Goal: Transaction & Acquisition: Subscribe to service/newsletter

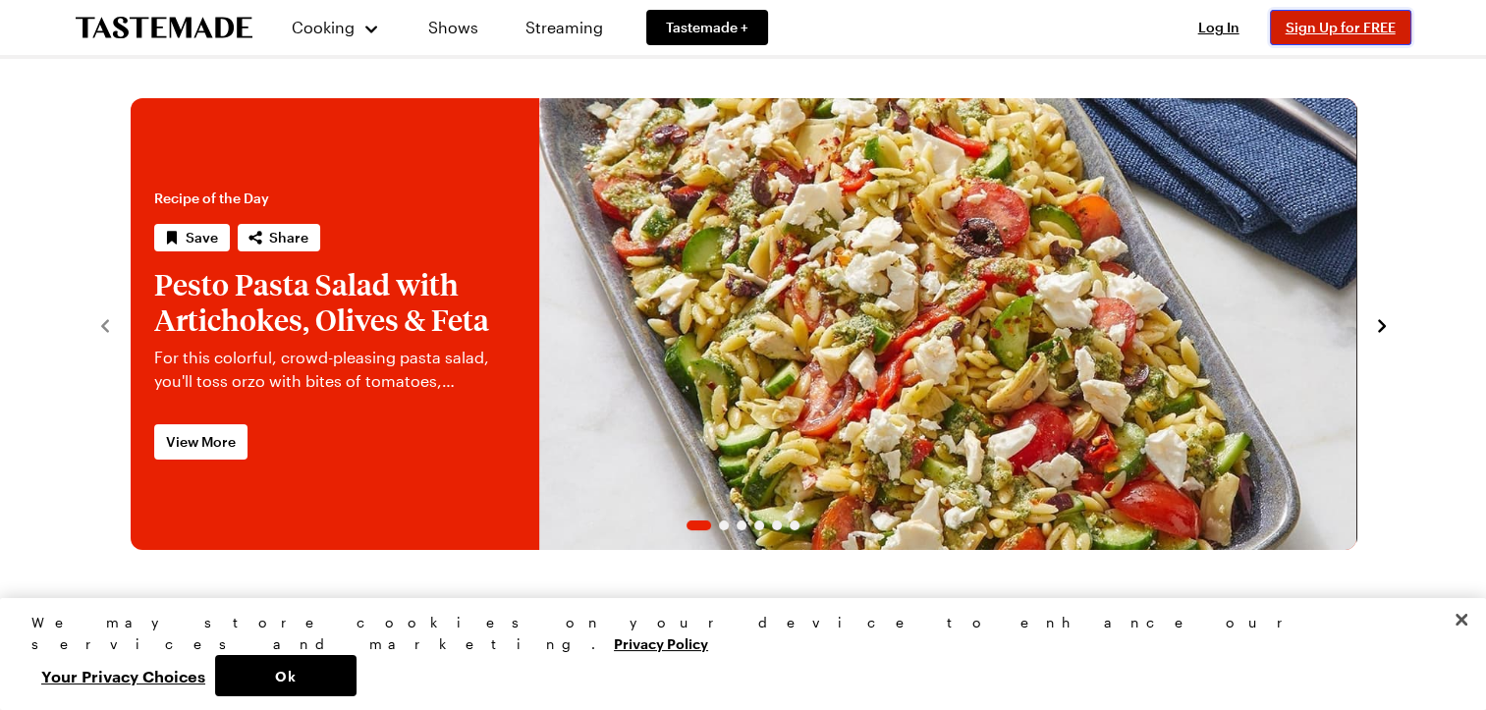
click at [1351, 26] on span "Sign Up for FREE" at bounding box center [1340, 27] width 110 height 17
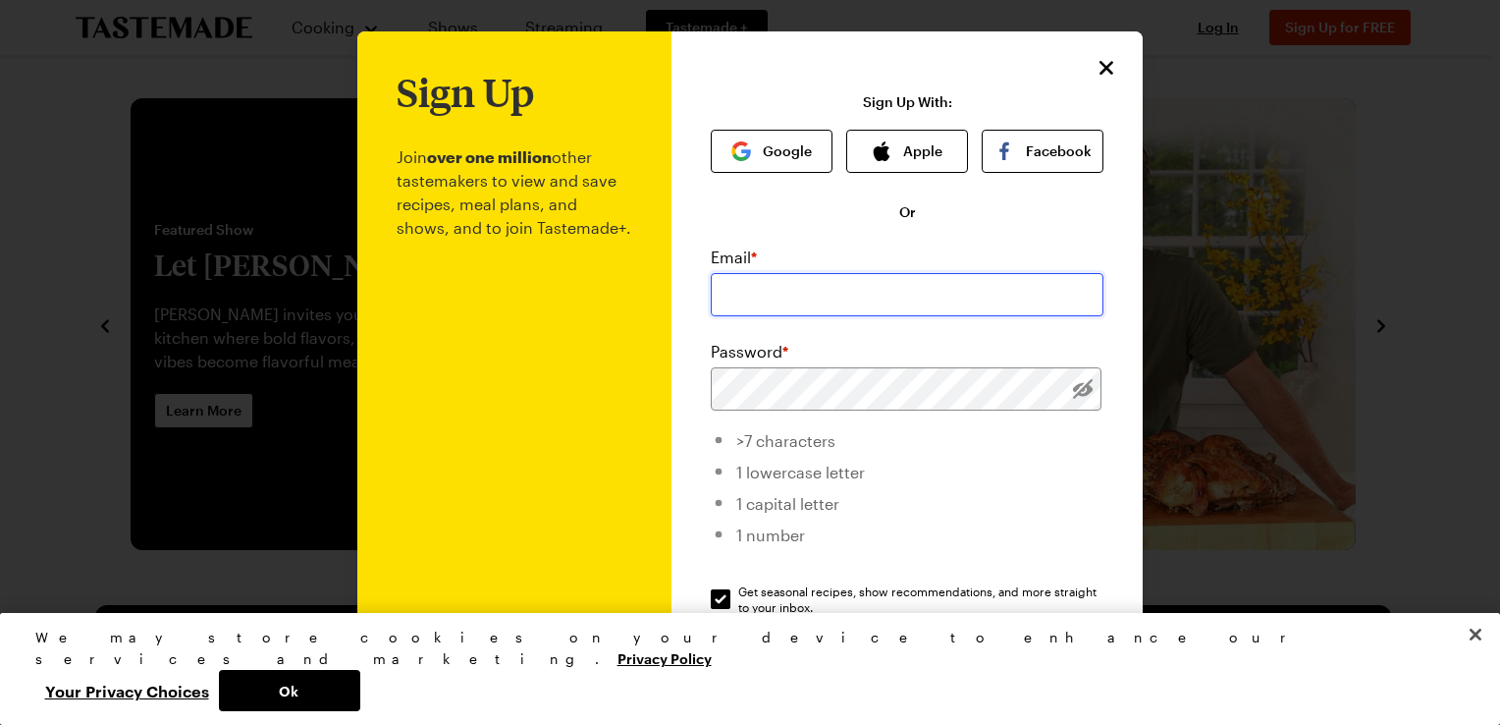
click at [859, 300] on input "email" at bounding box center [907, 294] width 393 height 43
type input "[EMAIL_ADDRESS][DOMAIN_NAME]"
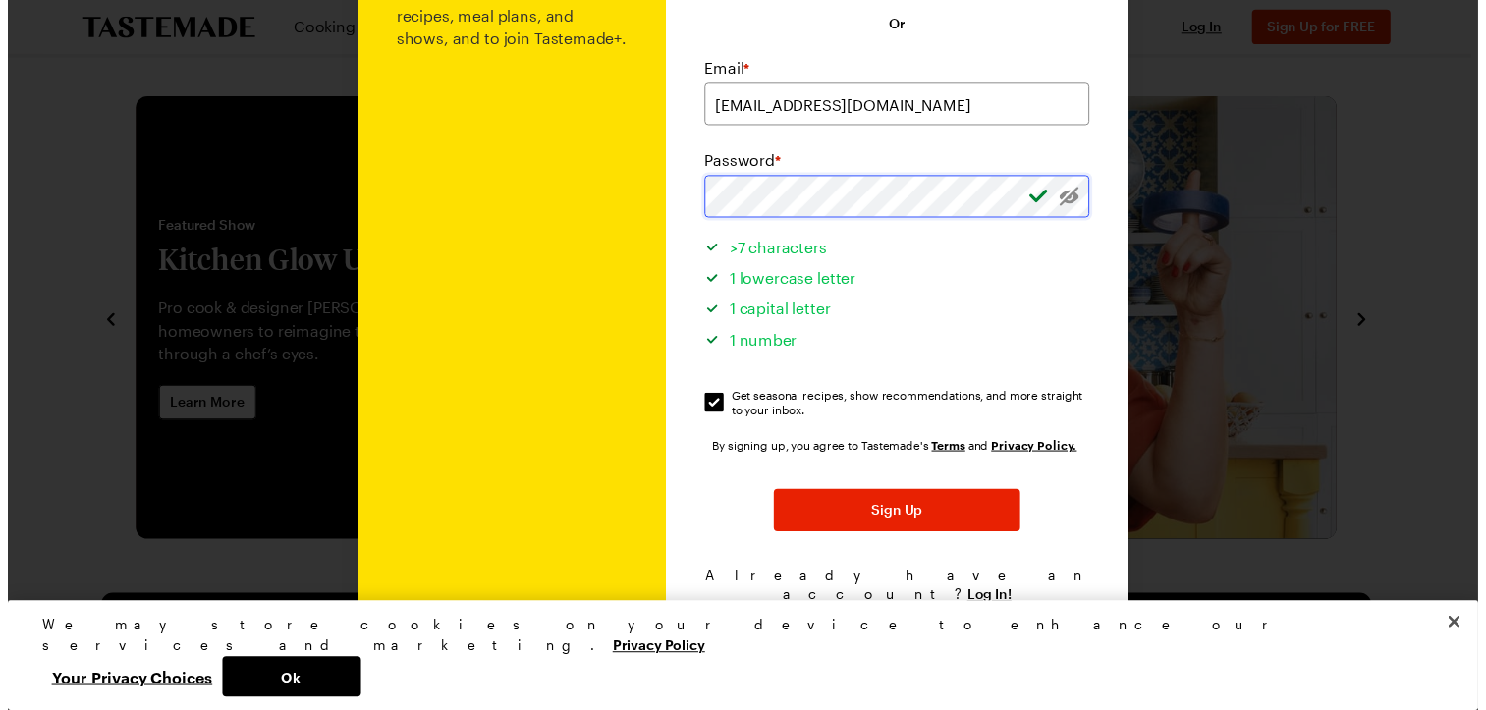
scroll to position [193, 0]
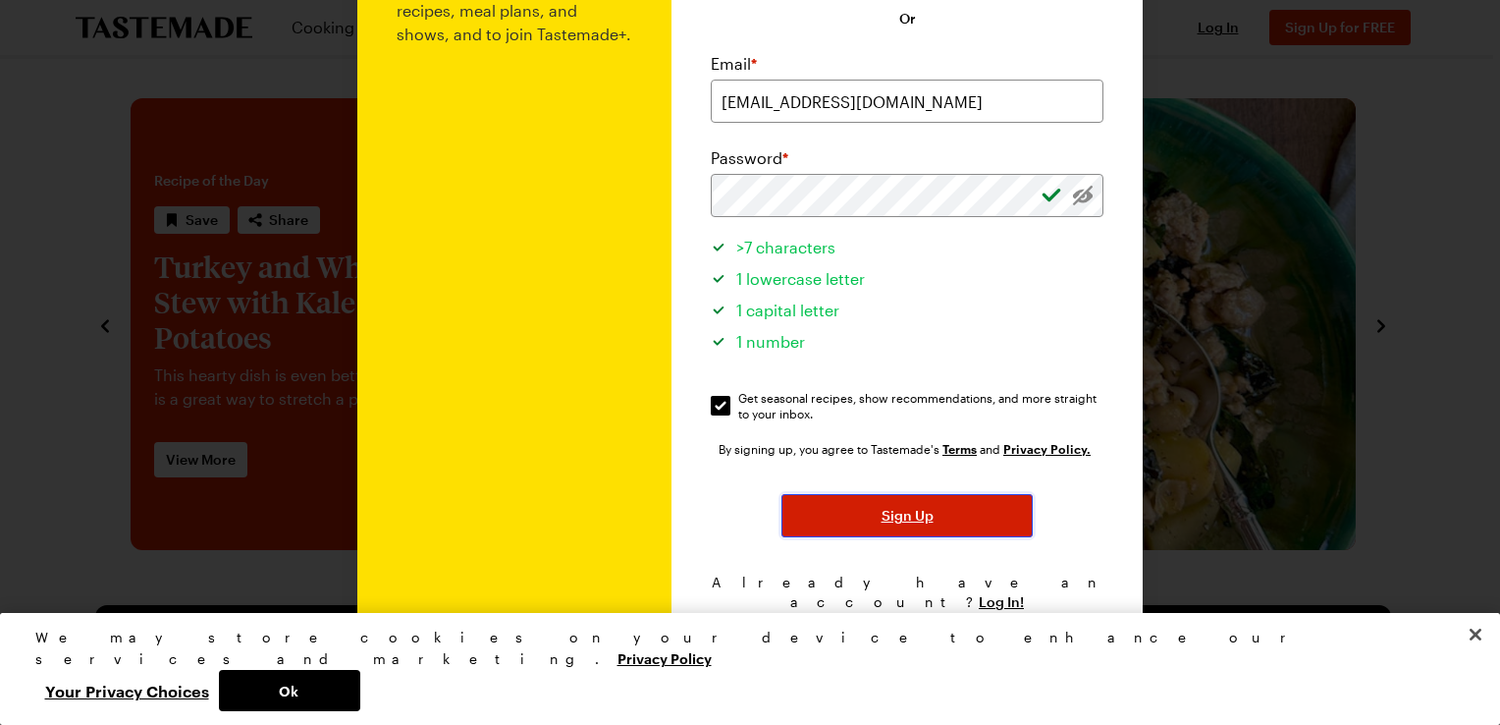
click at [890, 514] on span "Sign Up" at bounding box center [908, 516] width 52 height 20
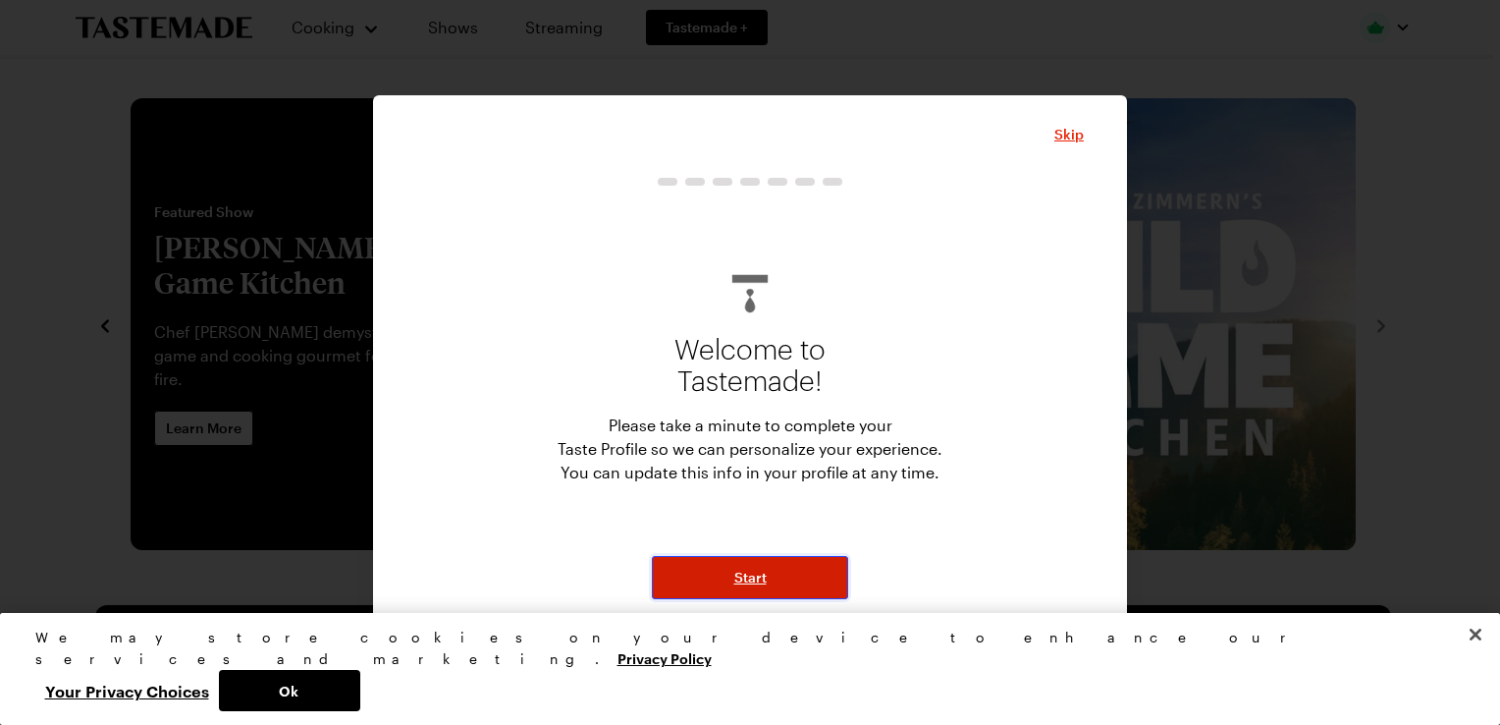
click at [762, 568] on span "Start" at bounding box center [750, 578] width 32 height 20
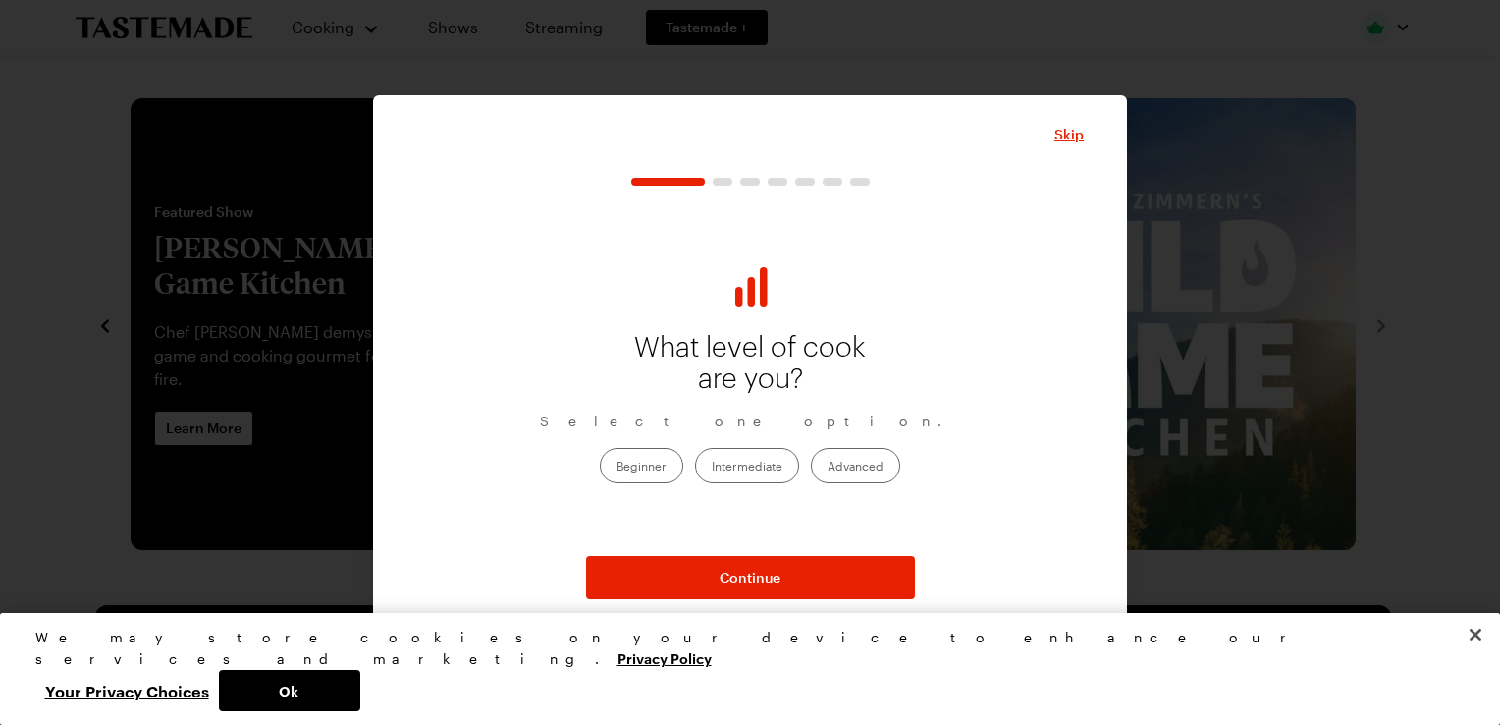
click at [833, 458] on label "Advanced" at bounding box center [855, 465] width 89 height 35
click at [828, 467] on input "Advanced" at bounding box center [828, 467] width 0 height 0
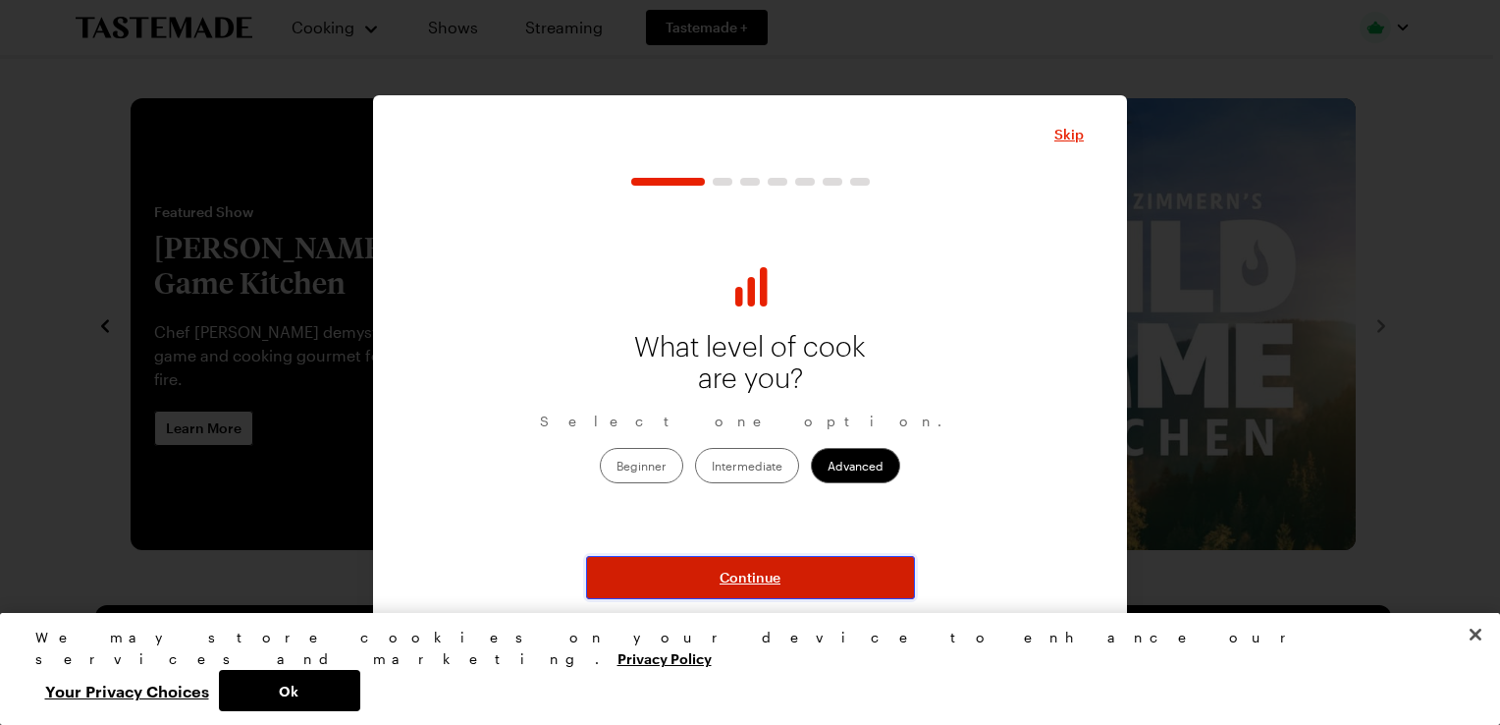
click at [734, 584] on span "Continue" at bounding box center [750, 578] width 61 height 20
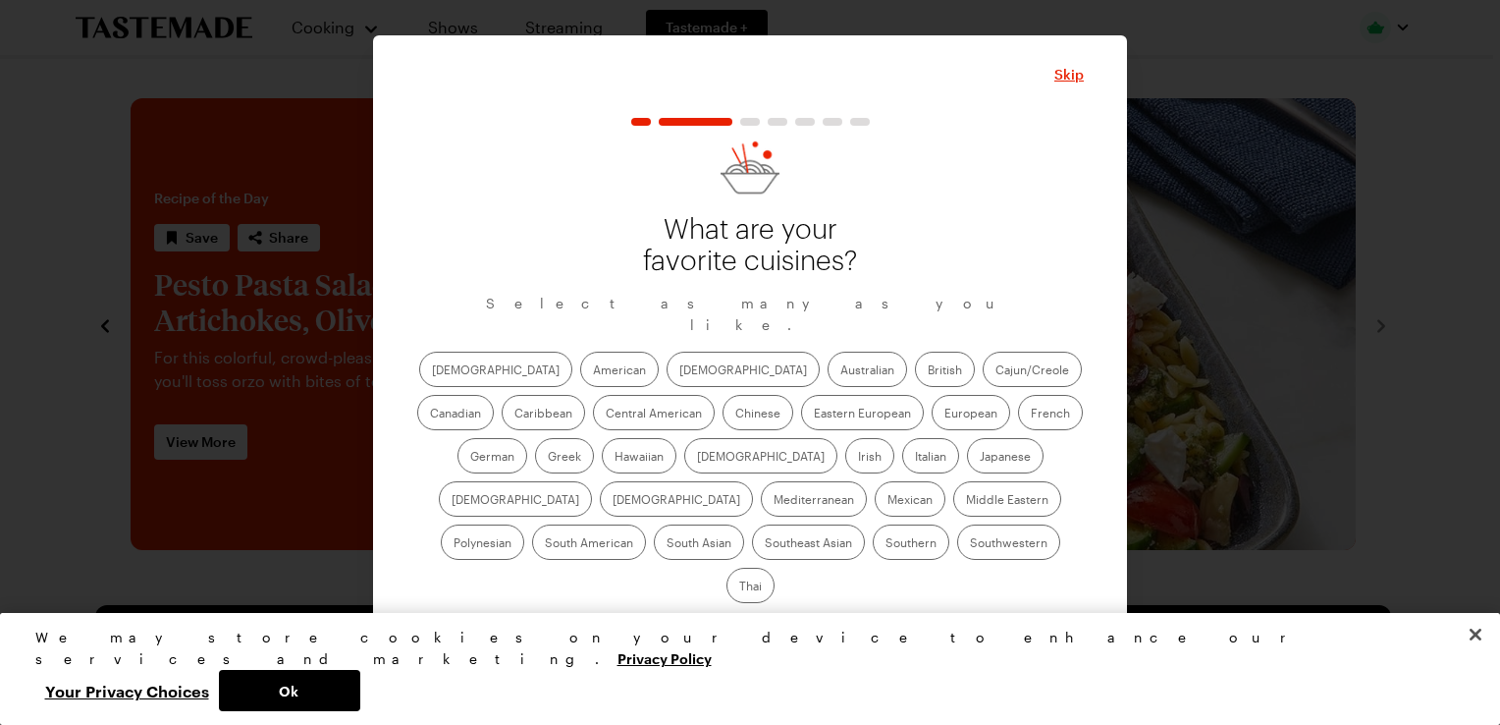
click at [983, 374] on label "Cajun/Creole" at bounding box center [1032, 369] width 99 height 35
click at [996, 371] on input "Cajun/Creole" at bounding box center [996, 371] width 0 height 0
click at [1018, 416] on label "French" at bounding box center [1050, 412] width 65 height 35
click at [1031, 414] on input "French" at bounding box center [1031, 414] width 0 height 0
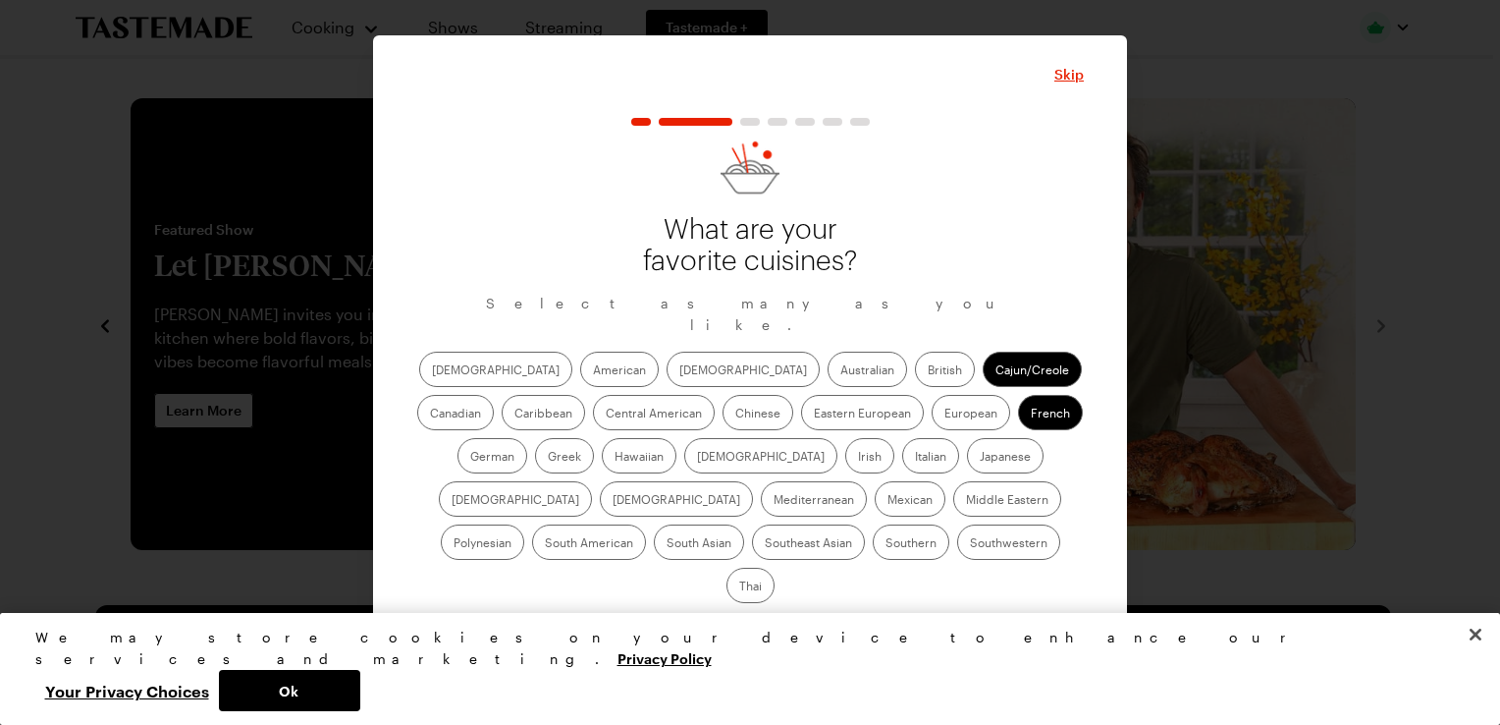
click at [902, 465] on label "Italian" at bounding box center [930, 455] width 57 height 35
click at [915, 458] on input "Italian" at bounding box center [915, 458] width 0 height 0
click at [867, 481] on label "Mediterranean" at bounding box center [814, 498] width 106 height 35
click at [774, 501] on input "Mediterranean" at bounding box center [774, 501] width 0 height 0
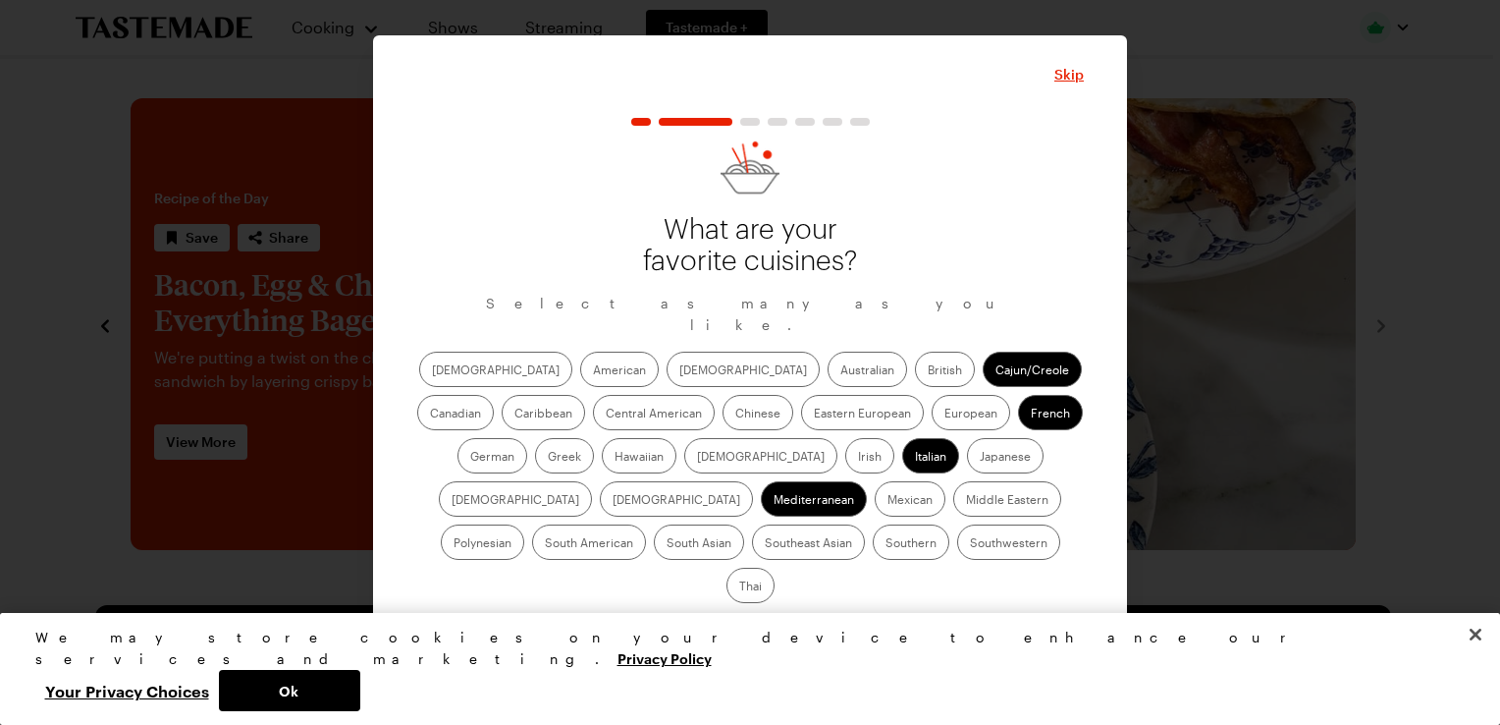
click at [957, 548] on label "Southwestern" at bounding box center [1008, 541] width 103 height 35
click at [970, 544] on input "Southwestern" at bounding box center [970, 544] width 0 height 0
click at [875, 512] on label "Mexican" at bounding box center [910, 498] width 71 height 35
click at [888, 501] on input "Mexican" at bounding box center [888, 501] width 0 height 0
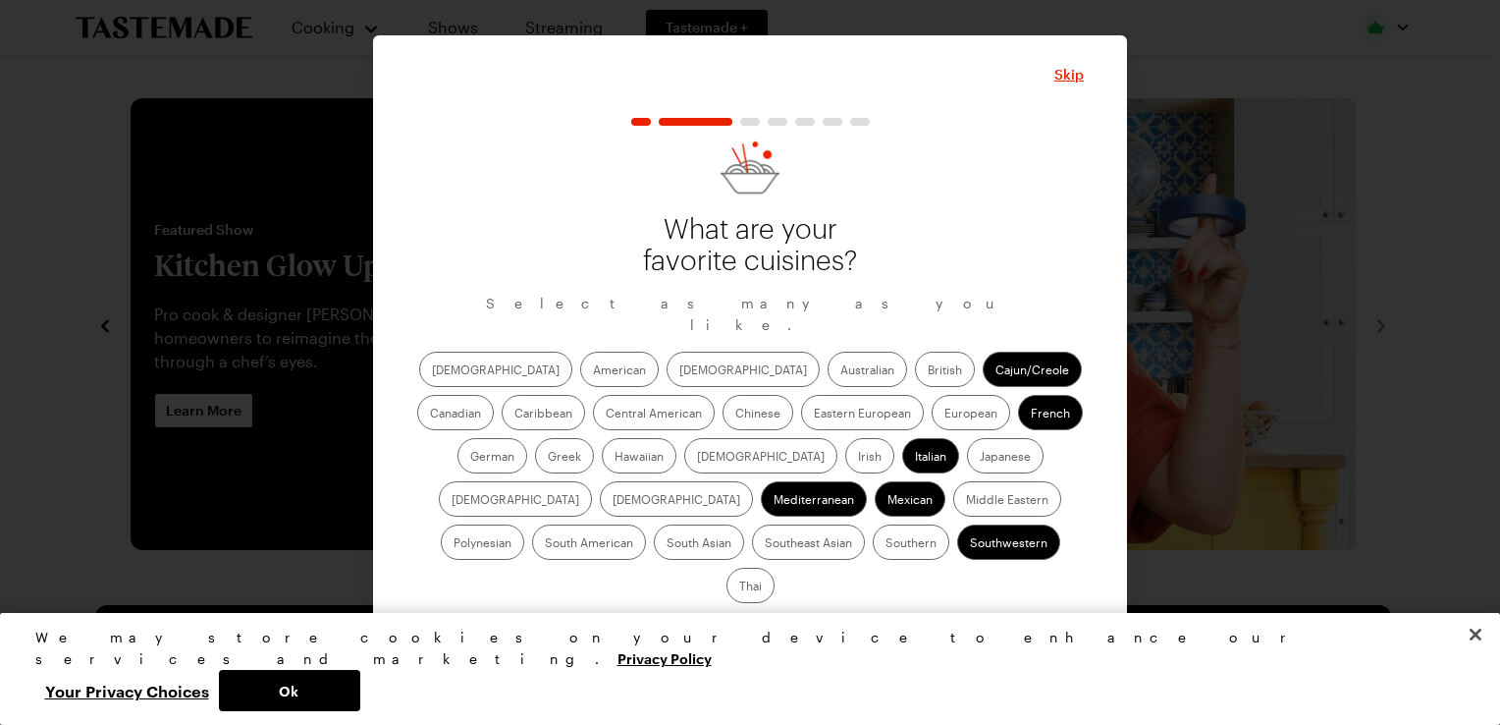
click at [775, 568] on label "Thai" at bounding box center [751, 585] width 48 height 35
click at [739, 587] on input "Thai" at bounding box center [739, 587] width 0 height 0
click at [757, 626] on span "Continue" at bounding box center [750, 636] width 61 height 20
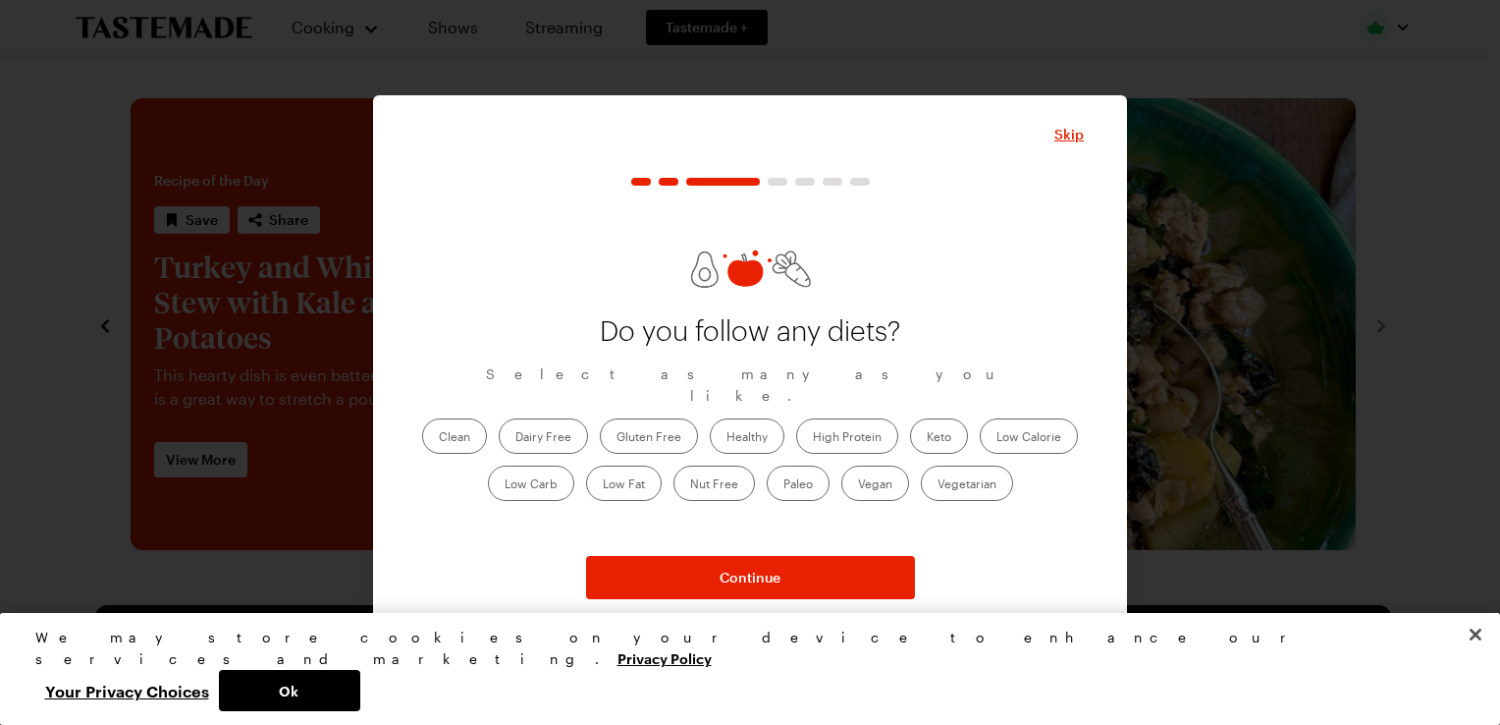
click at [747, 424] on label "Healthy" at bounding box center [747, 435] width 75 height 35
click at [727, 438] on input "Healthy" at bounding box center [727, 438] width 0 height 0
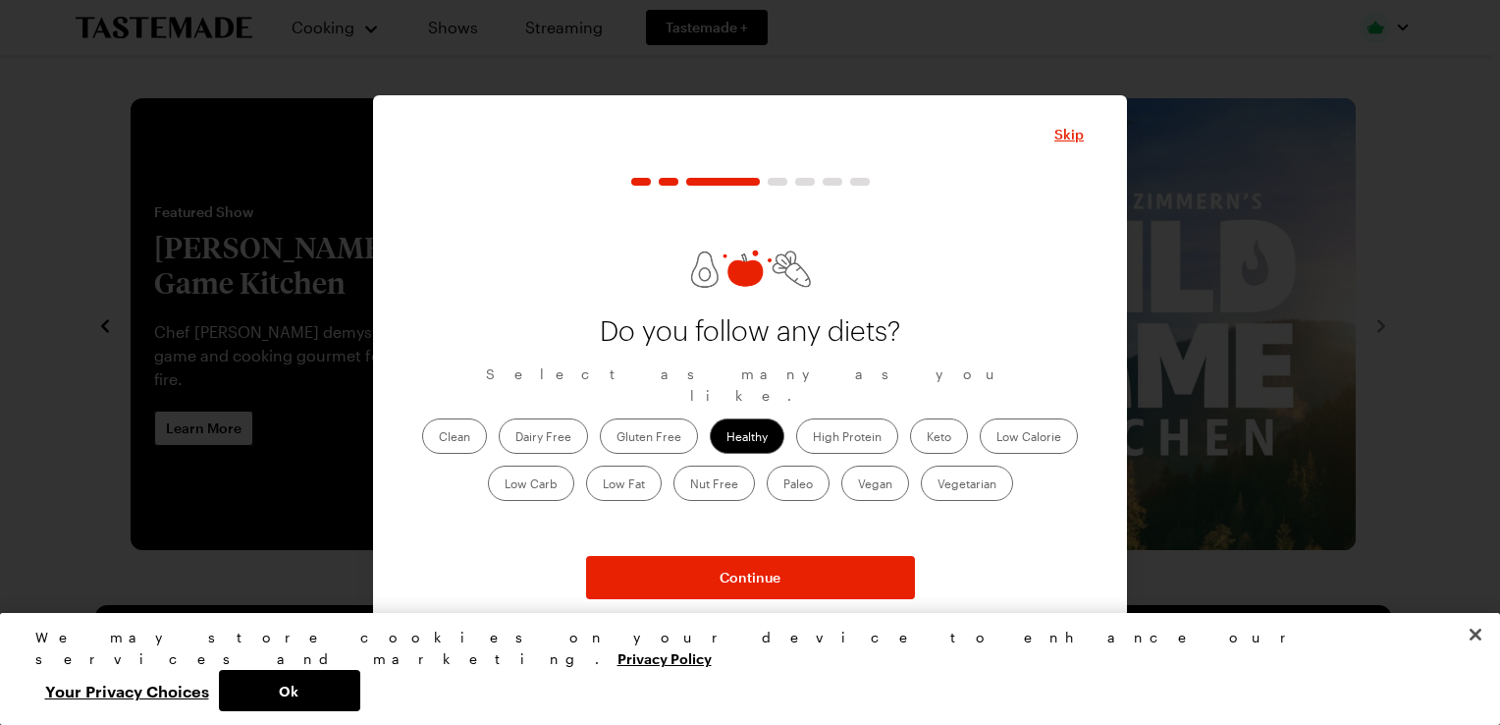
click at [754, 432] on label "Healthy" at bounding box center [747, 435] width 75 height 35
click at [727, 438] on input "Healthy" at bounding box center [727, 438] width 0 height 0
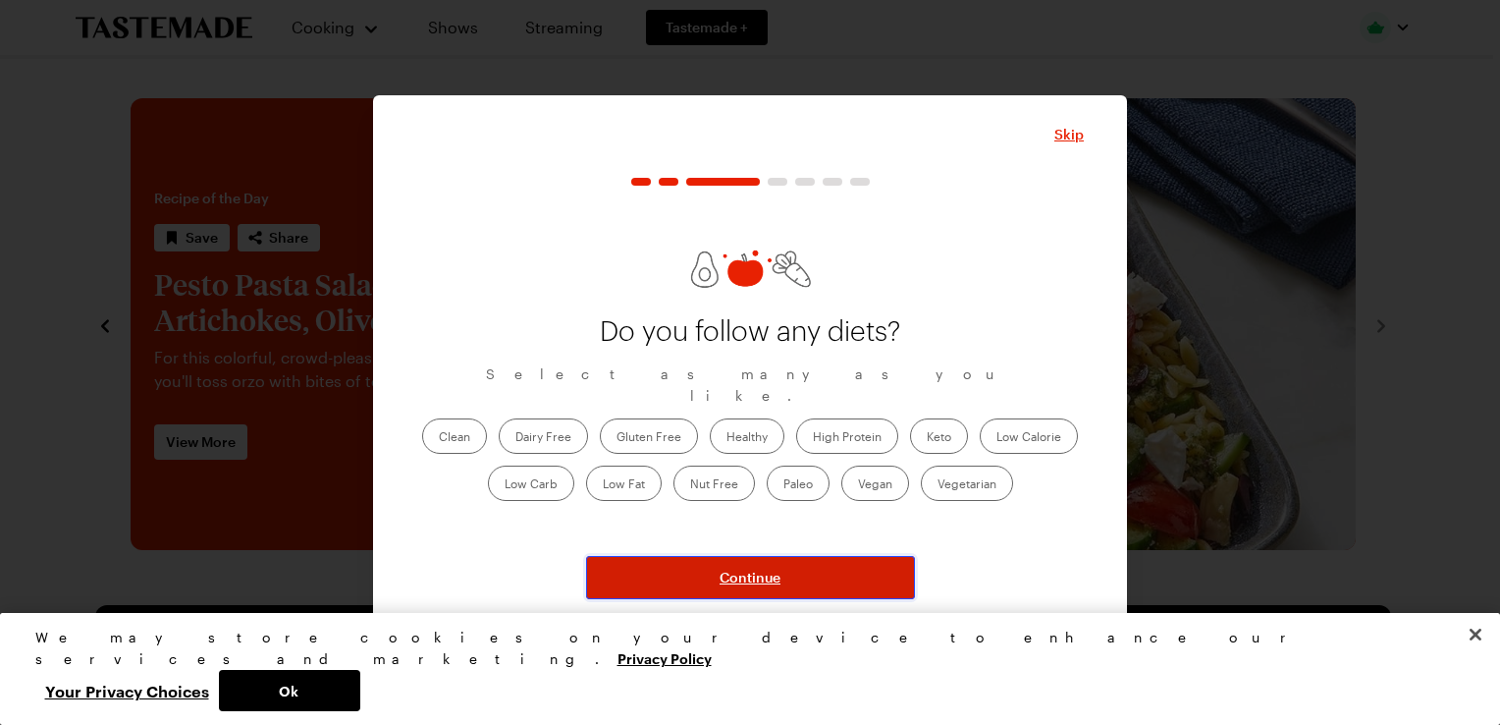
click at [742, 570] on span "Continue" at bounding box center [750, 578] width 61 height 20
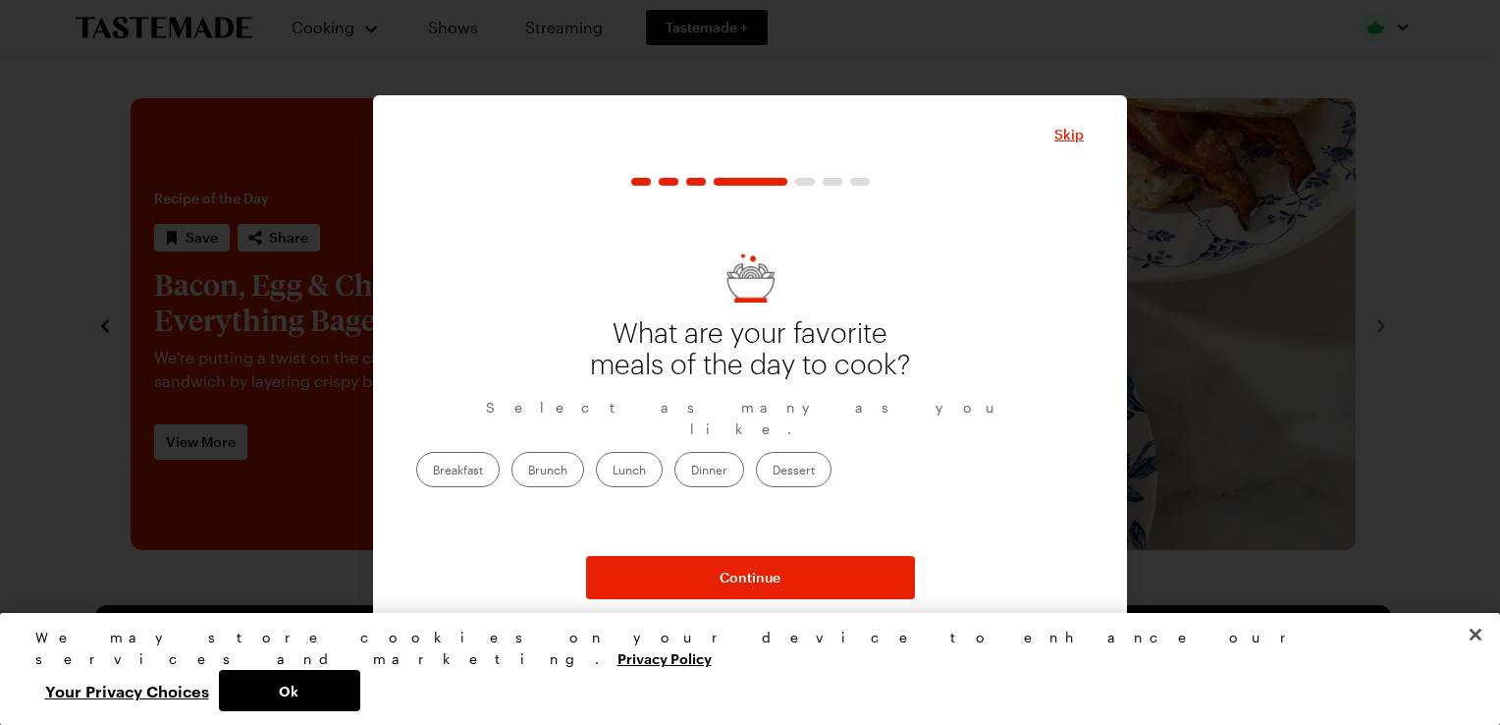
click at [744, 458] on label "Dinner" at bounding box center [710, 469] width 70 height 35
click at [691, 471] on input "Dinner" at bounding box center [691, 471] width 0 height 0
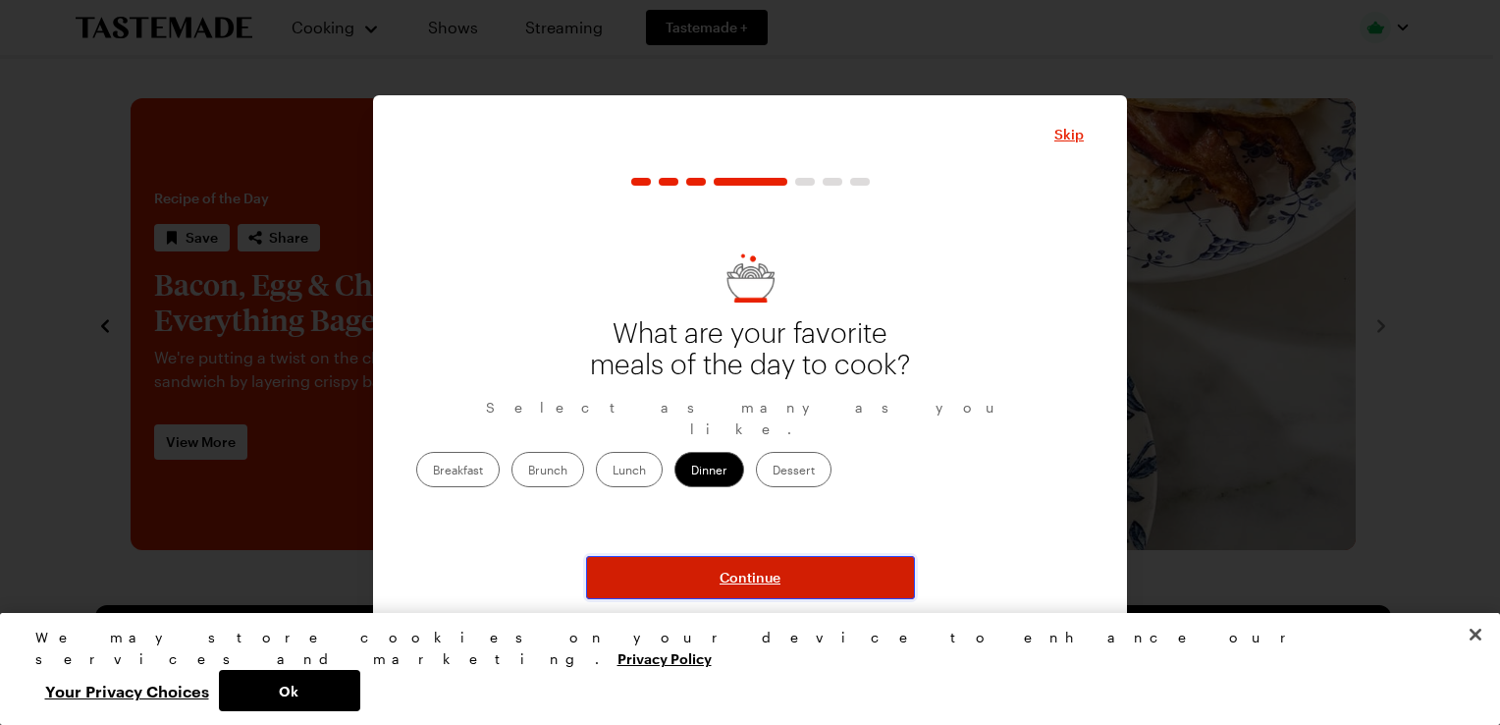
click at [770, 580] on span "Continue" at bounding box center [750, 578] width 61 height 20
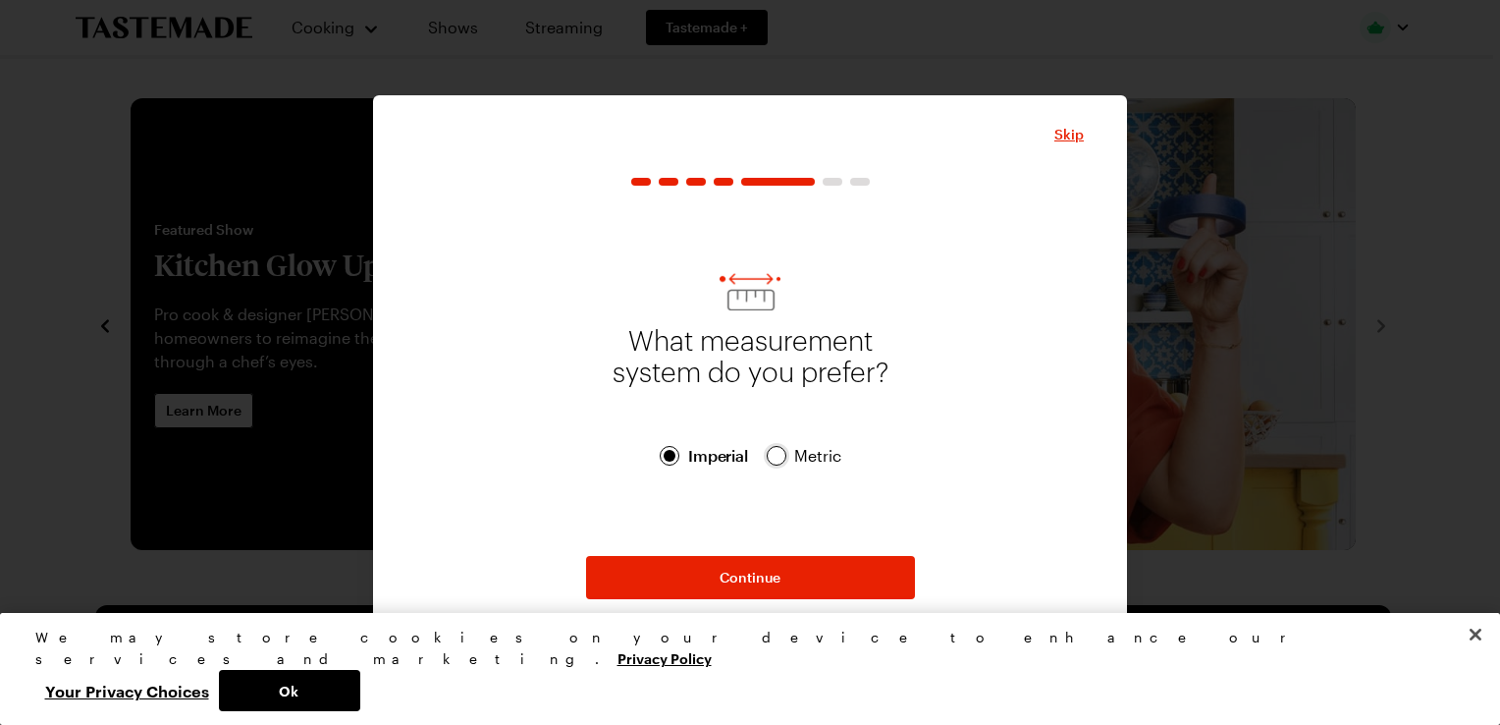
click at [778, 460] on div at bounding box center [777, 456] width 12 height 12
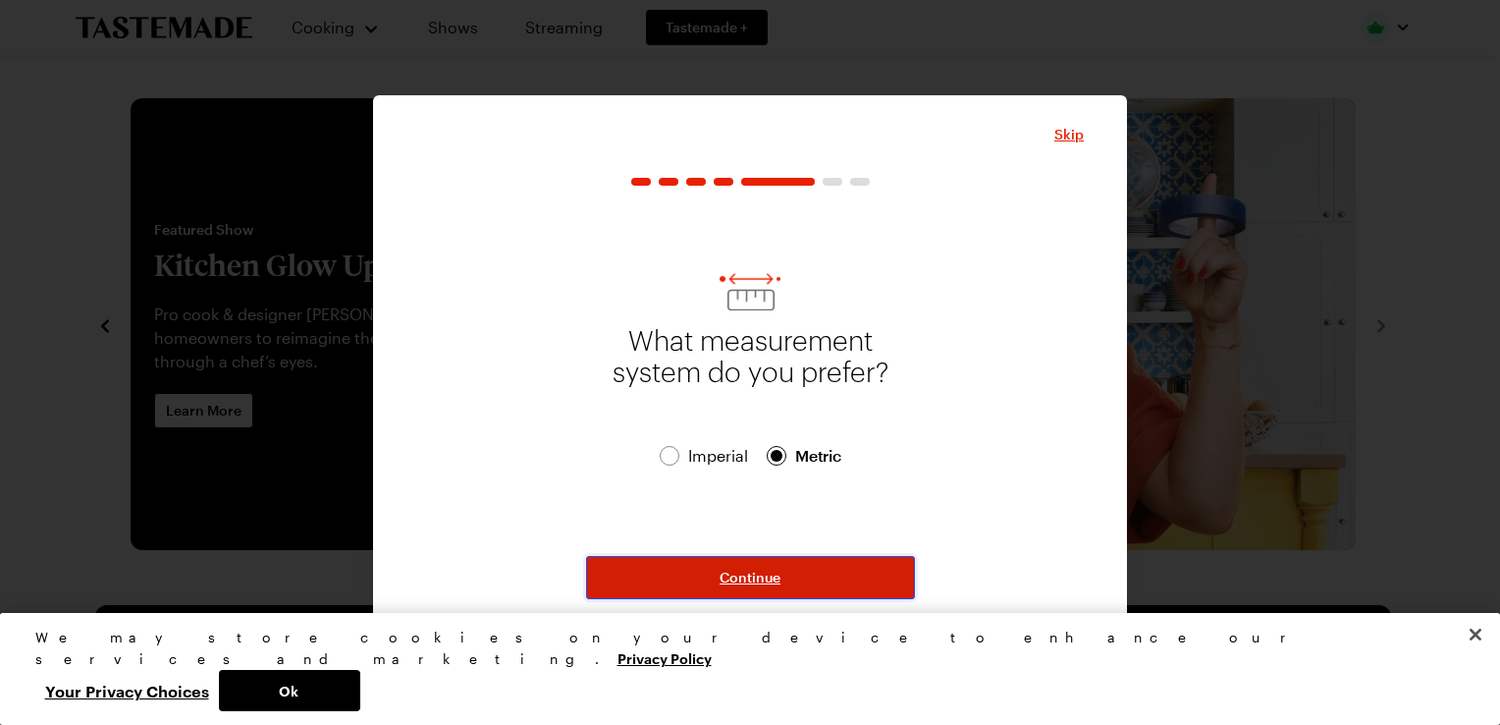
click at [739, 575] on span "Continue" at bounding box center [750, 578] width 61 height 20
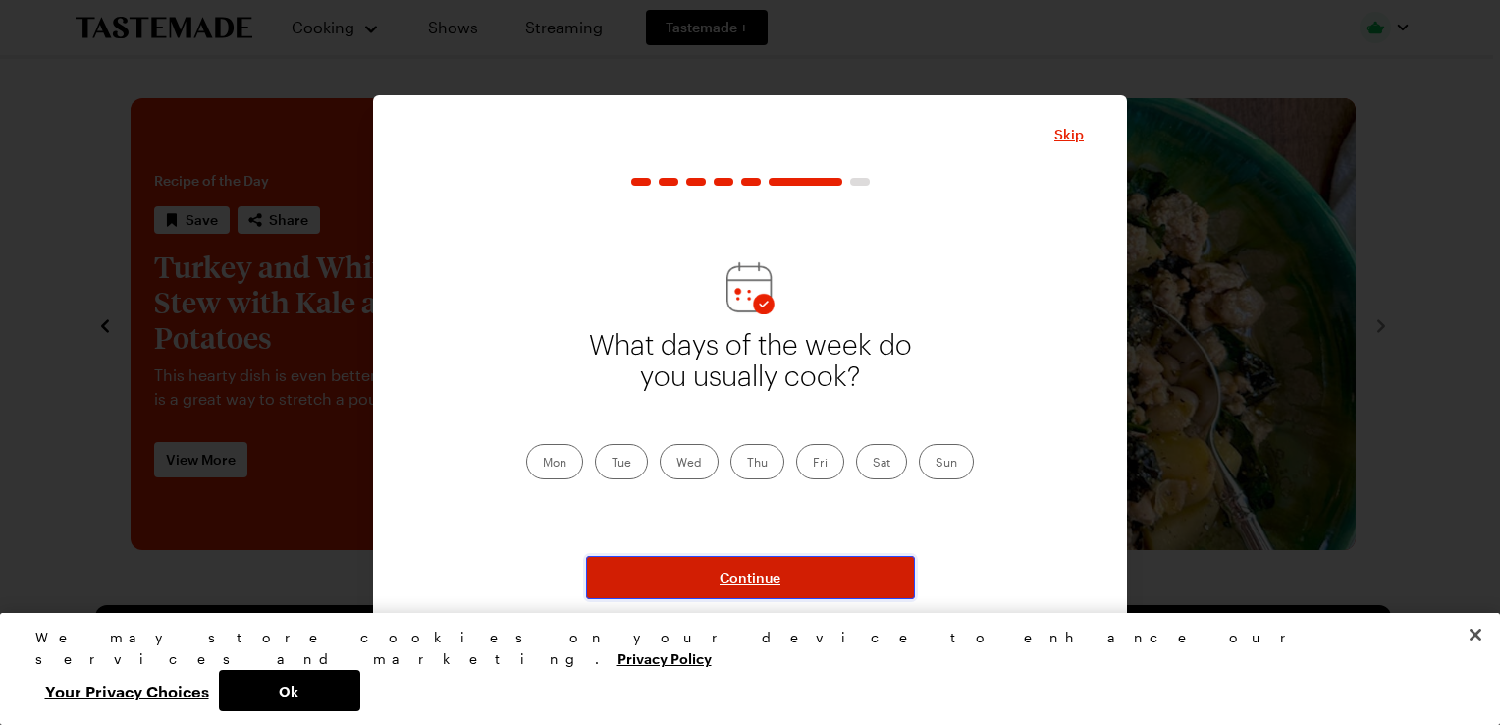
click at [738, 576] on span "Continue" at bounding box center [750, 578] width 61 height 20
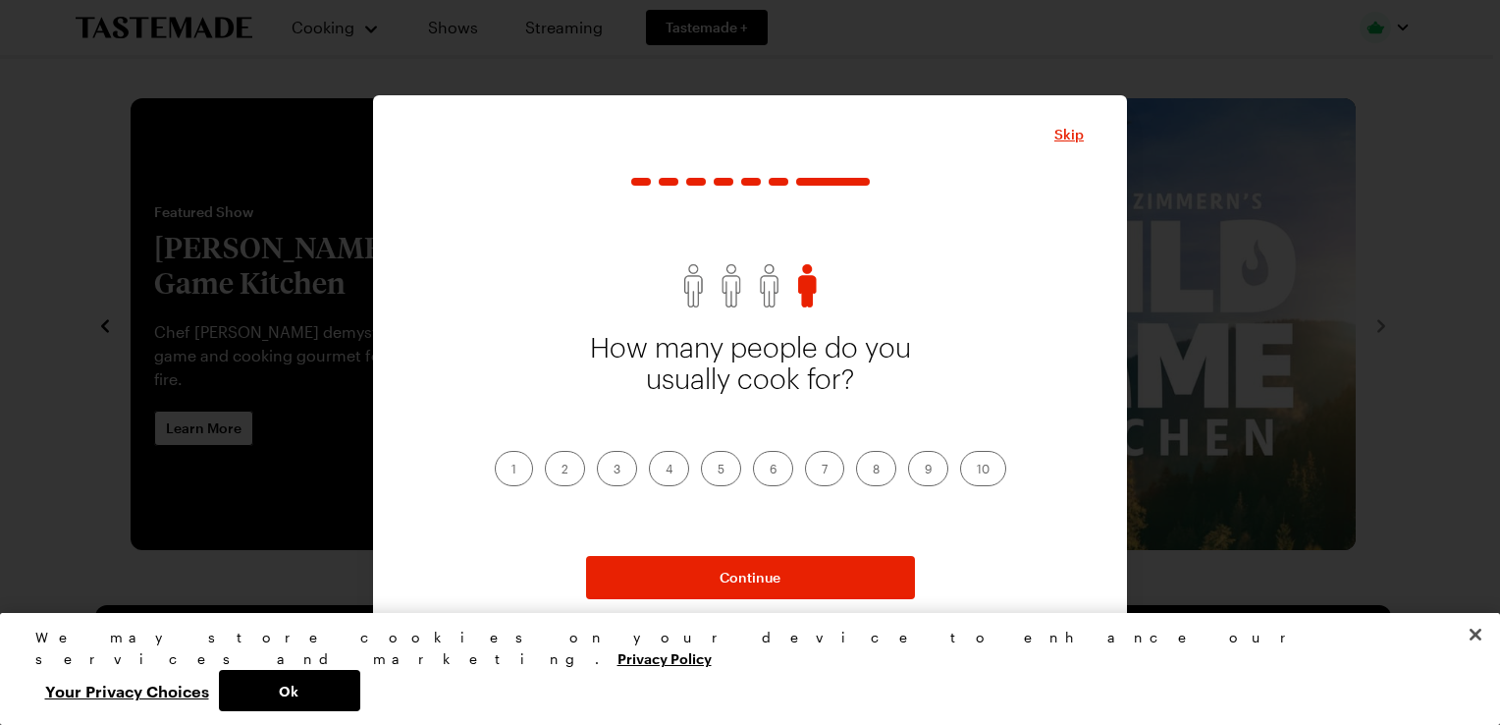
click at [676, 471] on label "4" at bounding box center [669, 468] width 40 height 35
click at [666, 470] on input "4" at bounding box center [666, 470] width 0 height 0
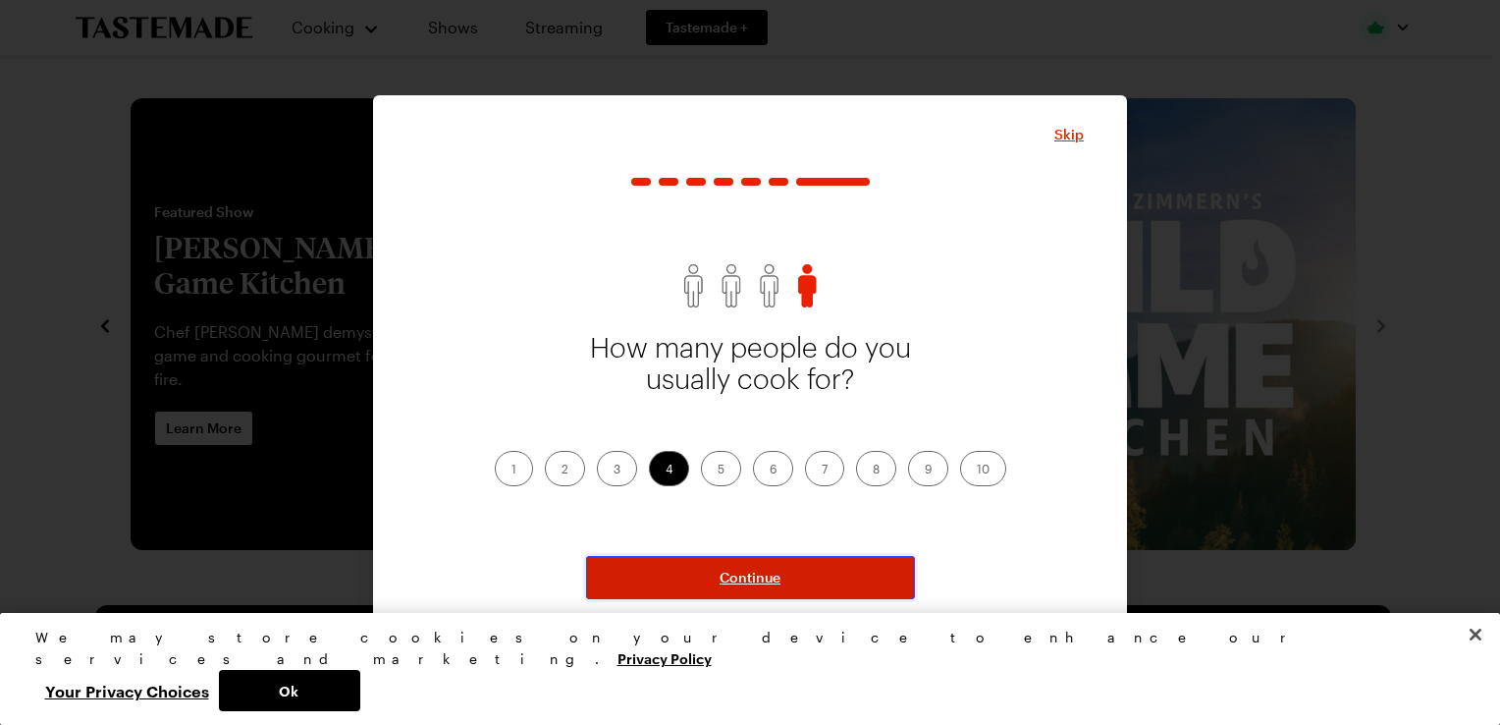
click at [750, 571] on span "Continue" at bounding box center [750, 578] width 61 height 20
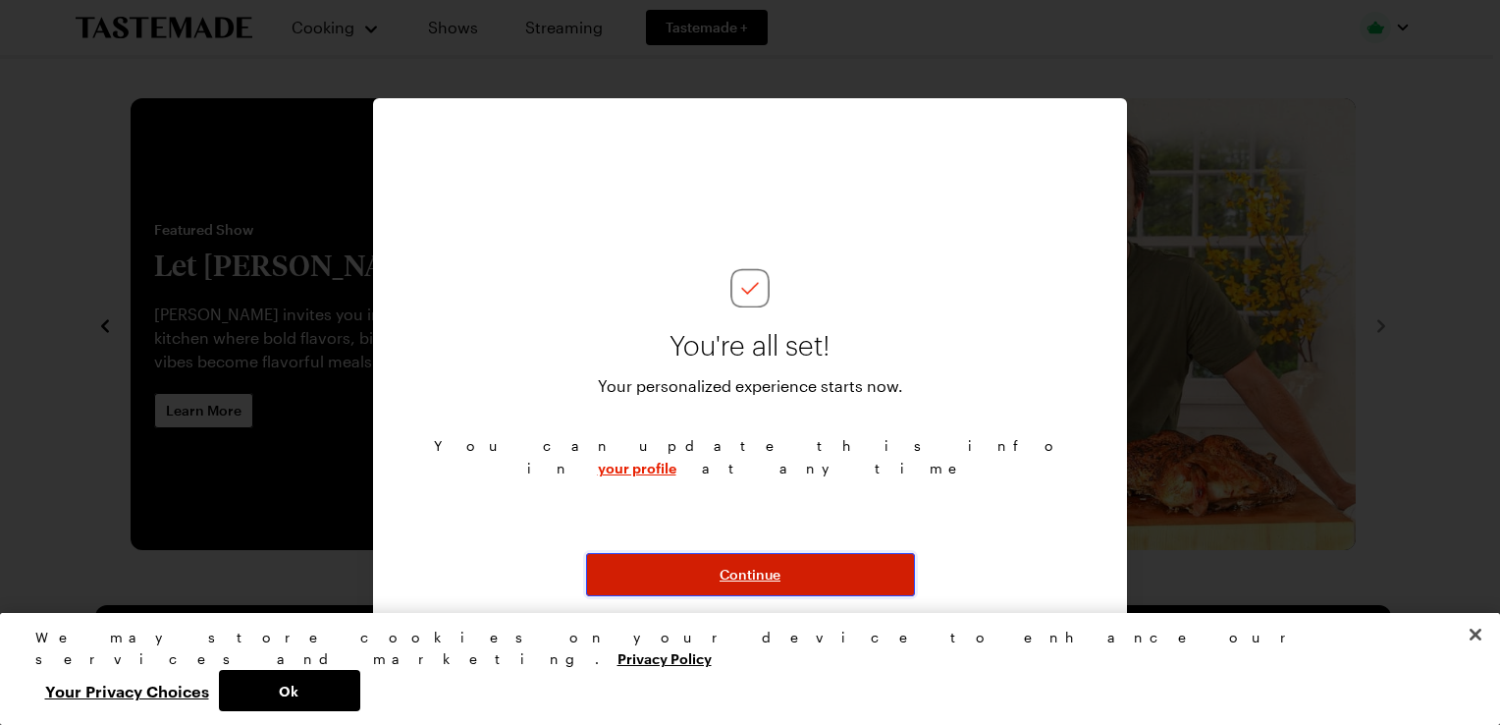
click at [750, 571] on span "Continue" at bounding box center [750, 575] width 61 height 20
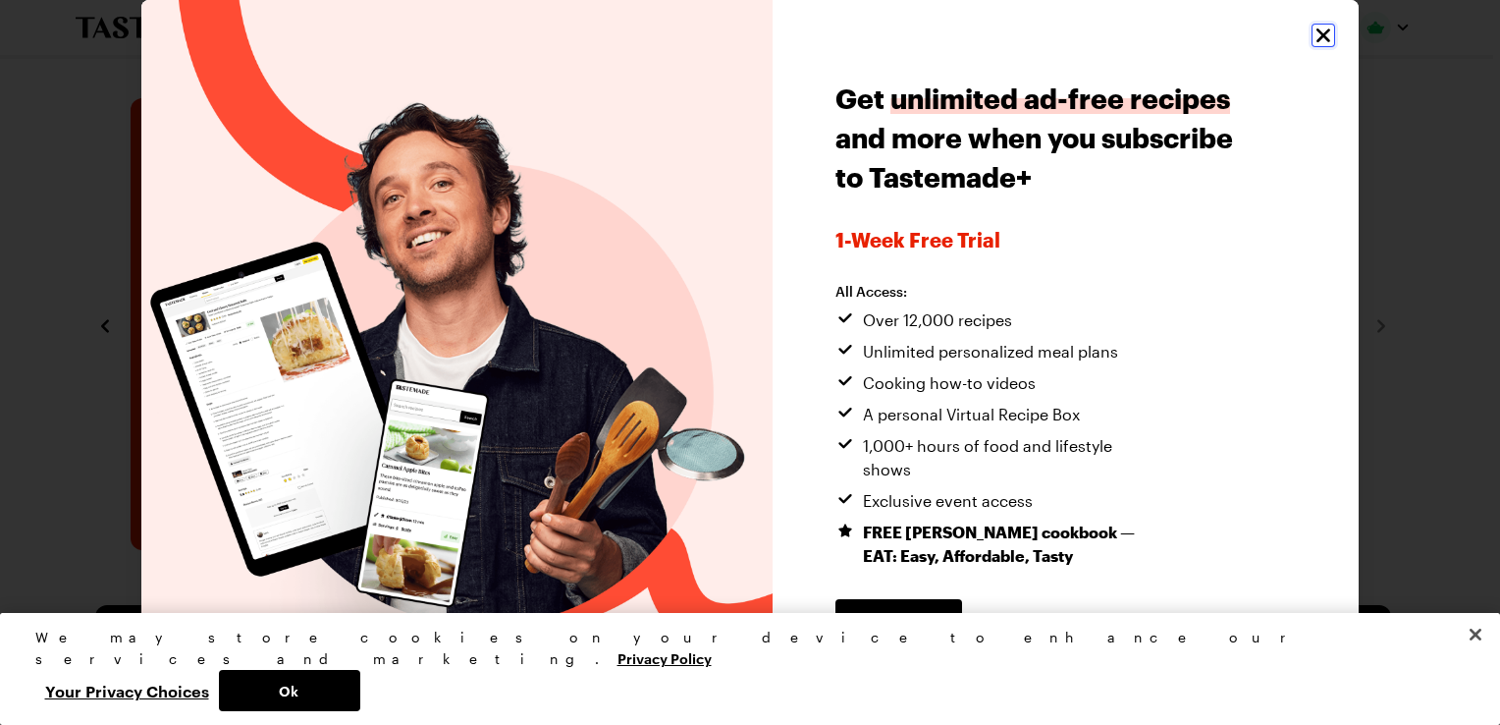
click at [1317, 40] on icon "Close" at bounding box center [1324, 35] width 14 height 14
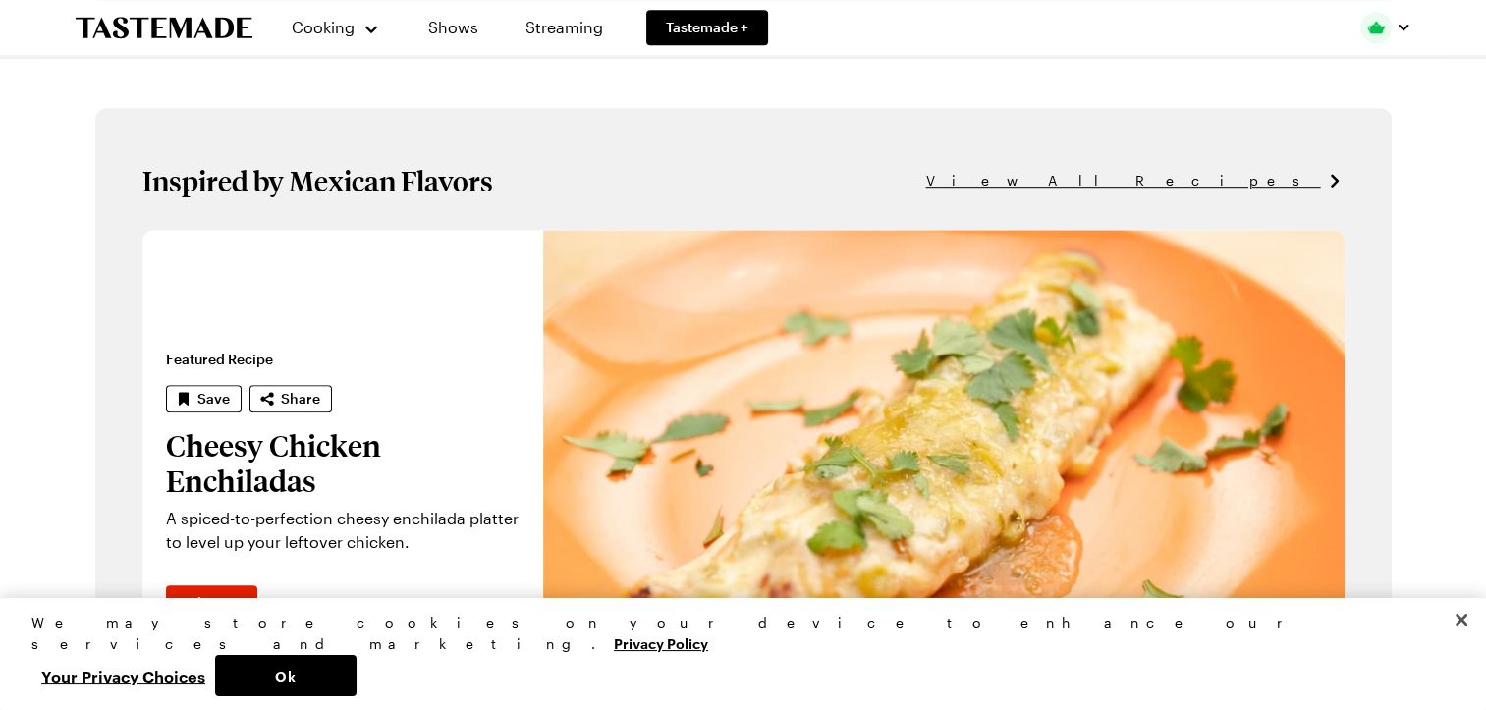
scroll to position [1220, 0]
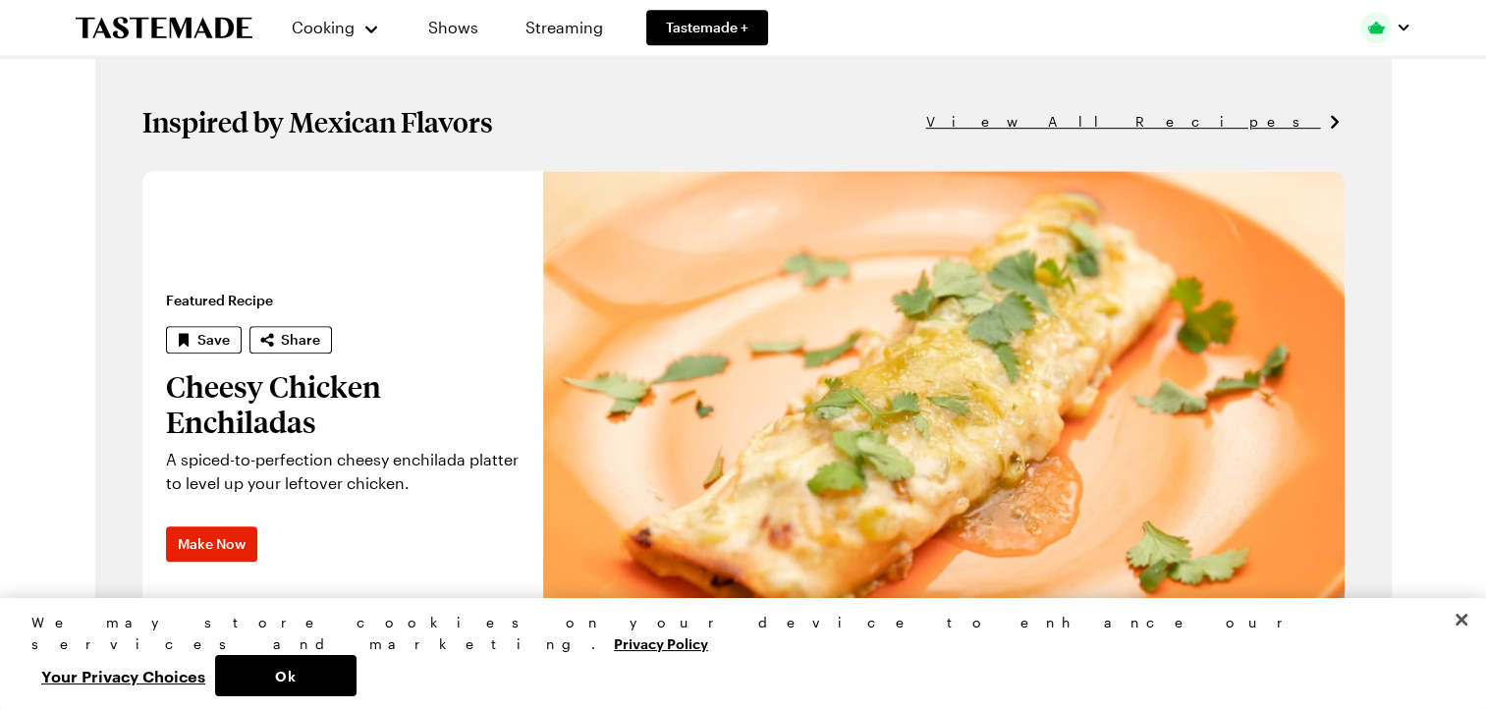
drag, startPoint x: 1468, startPoint y: 242, endPoint x: 1466, endPoint y: 255, distance: 13.9
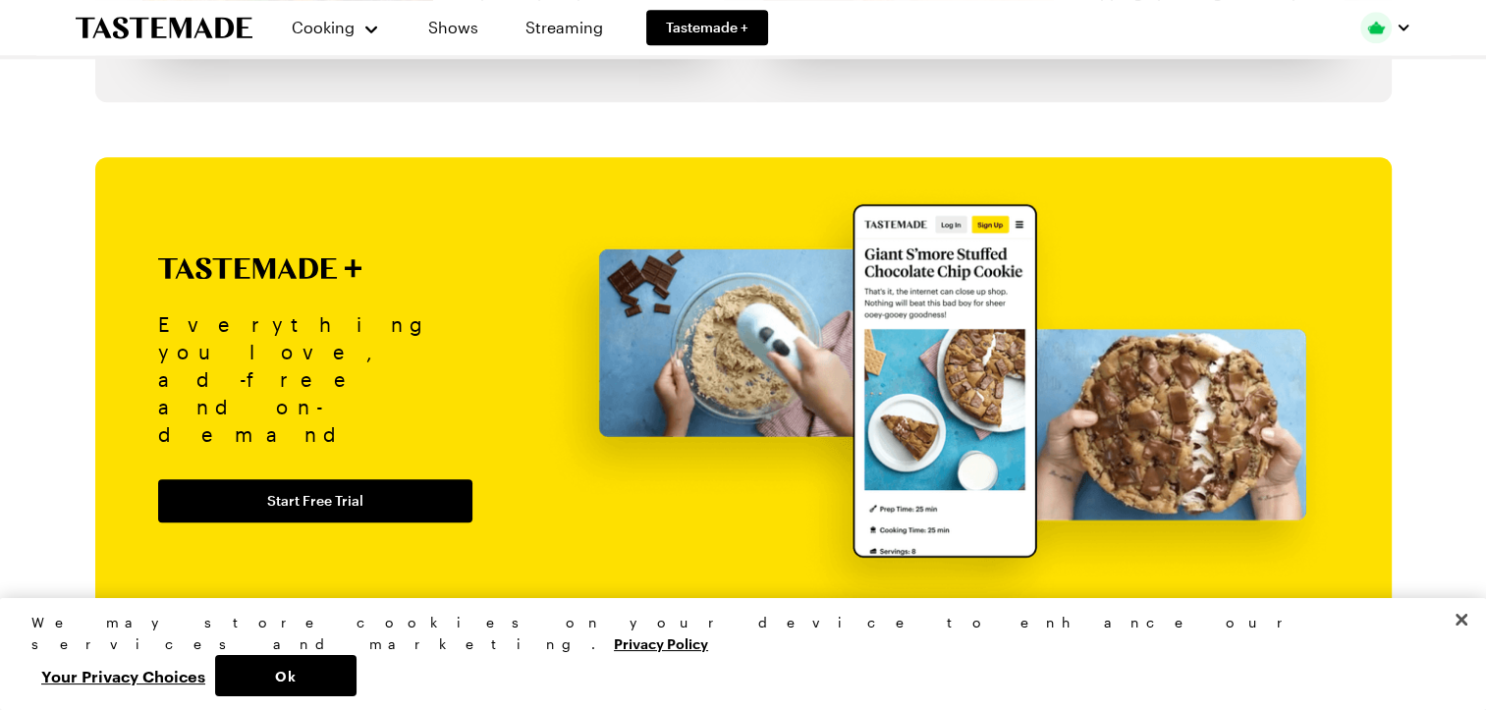
scroll to position [2188, 0]
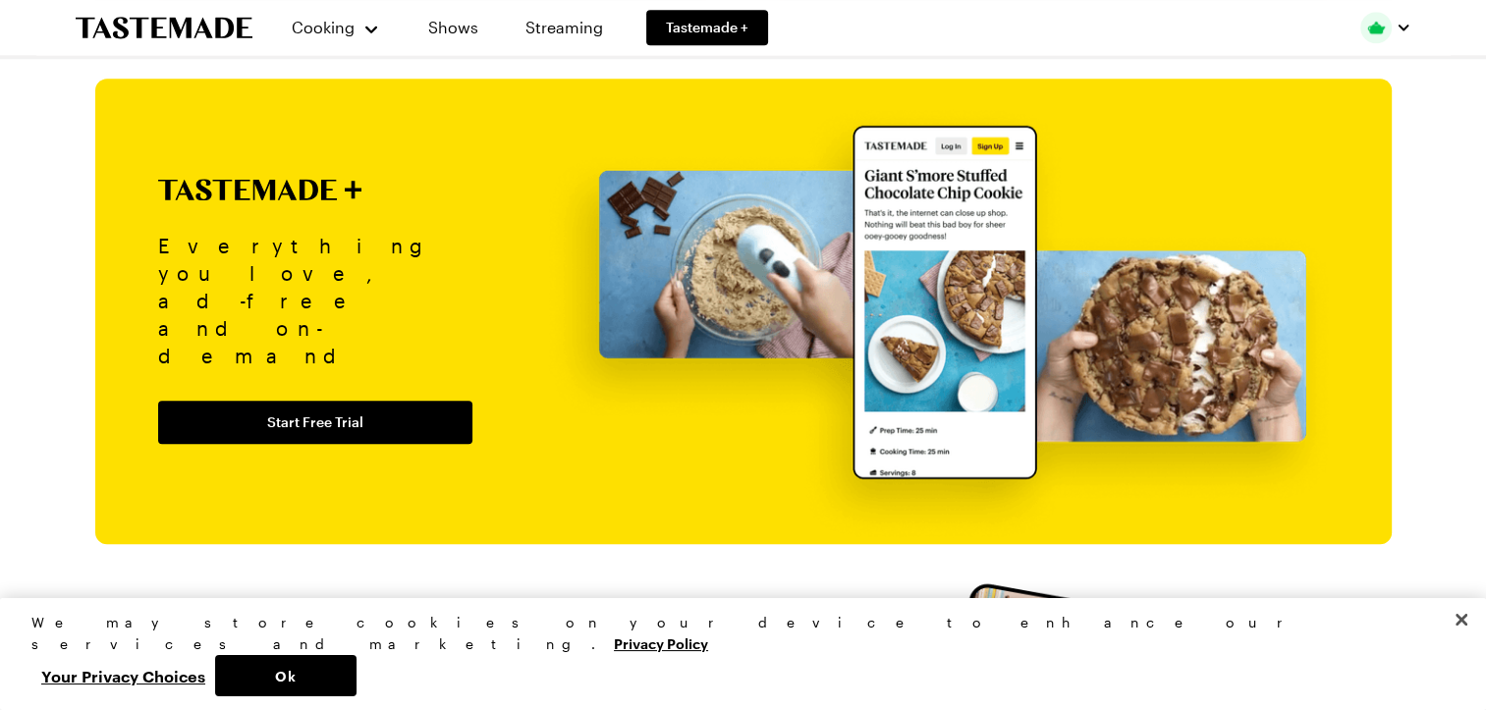
drag, startPoint x: 1476, startPoint y: 329, endPoint x: 1466, endPoint y: 389, distance: 60.7
click at [1466, 389] on div "Cooking Shows Streaming Tastemade + Featured Show Kitchen Glow Up Pro cook & de…" at bounding box center [743, 570] width 1486 height 5517
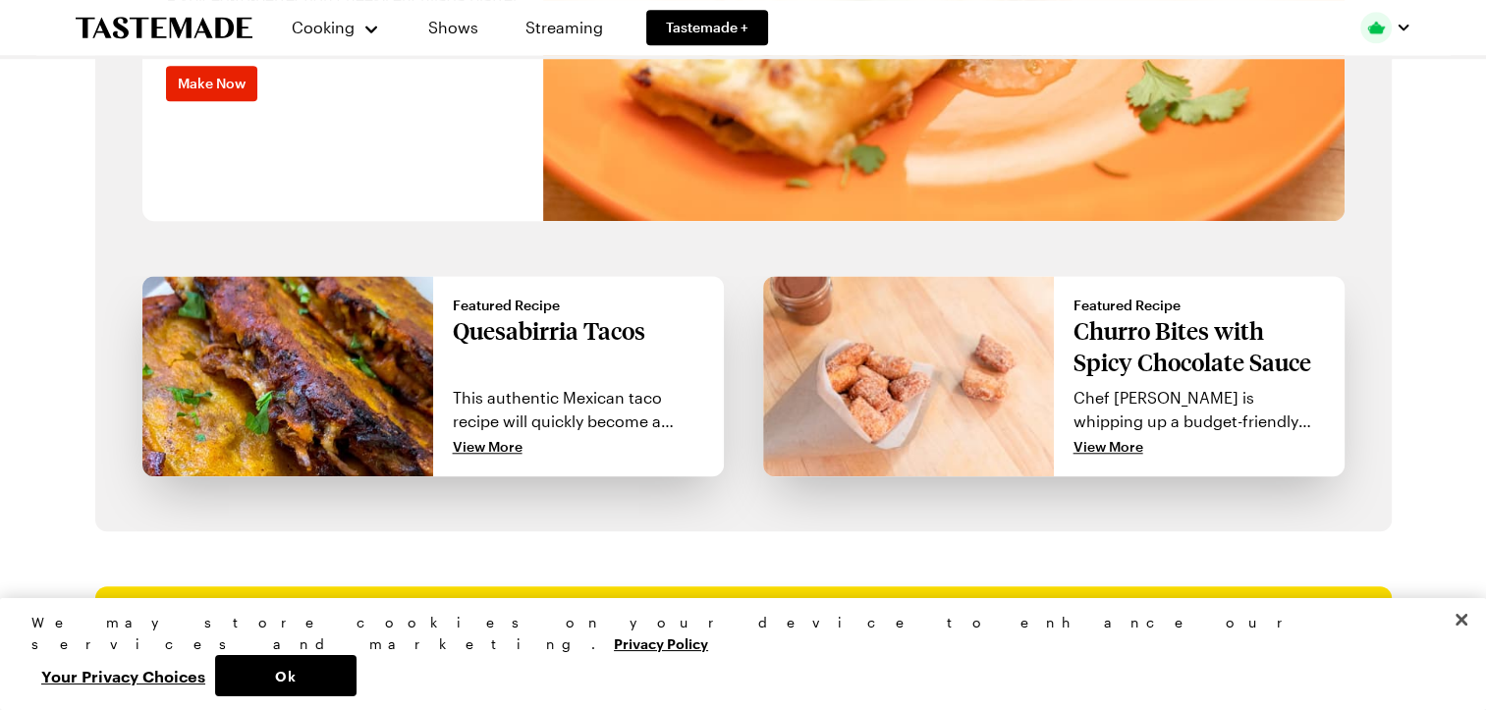
scroll to position [1678, 0]
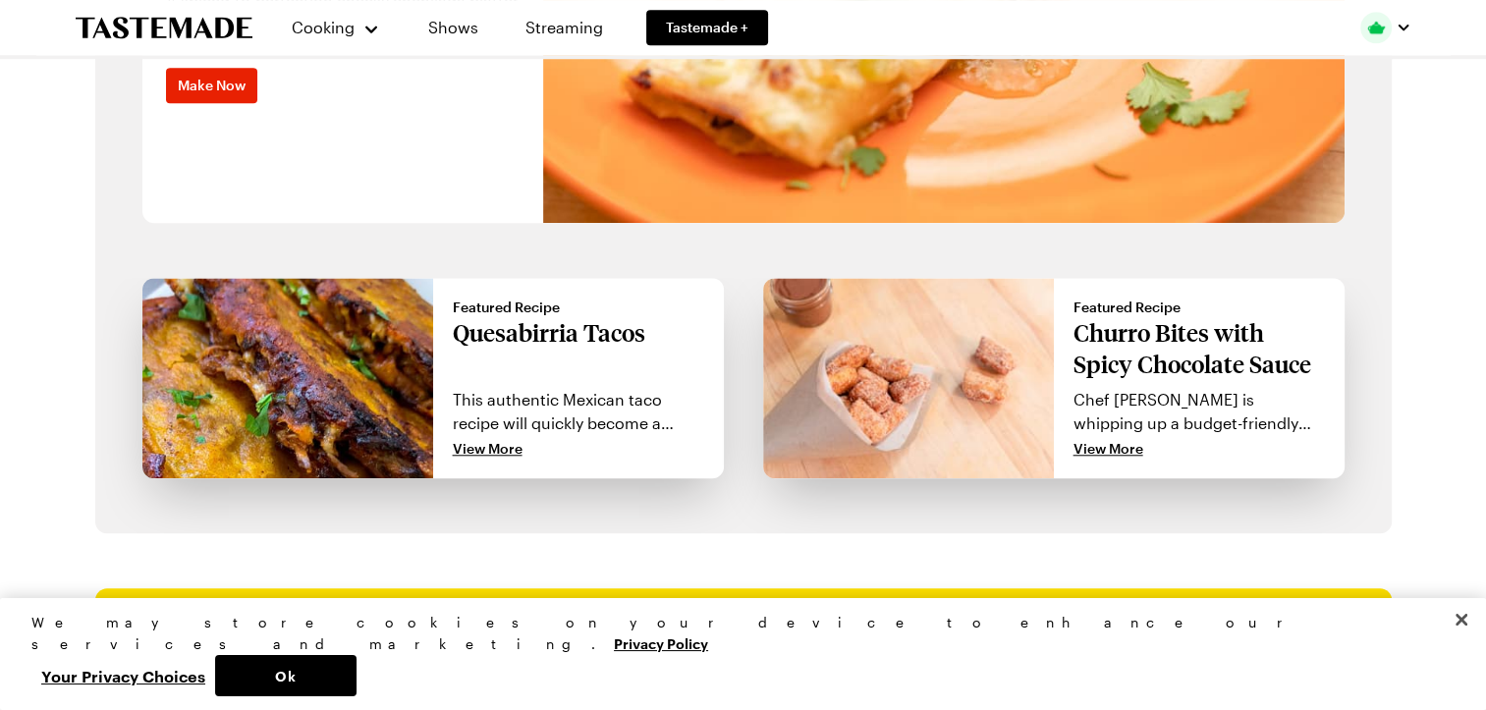
click at [624, 327] on p "Quesabirria Tacos" at bounding box center [578, 348] width 251 height 63
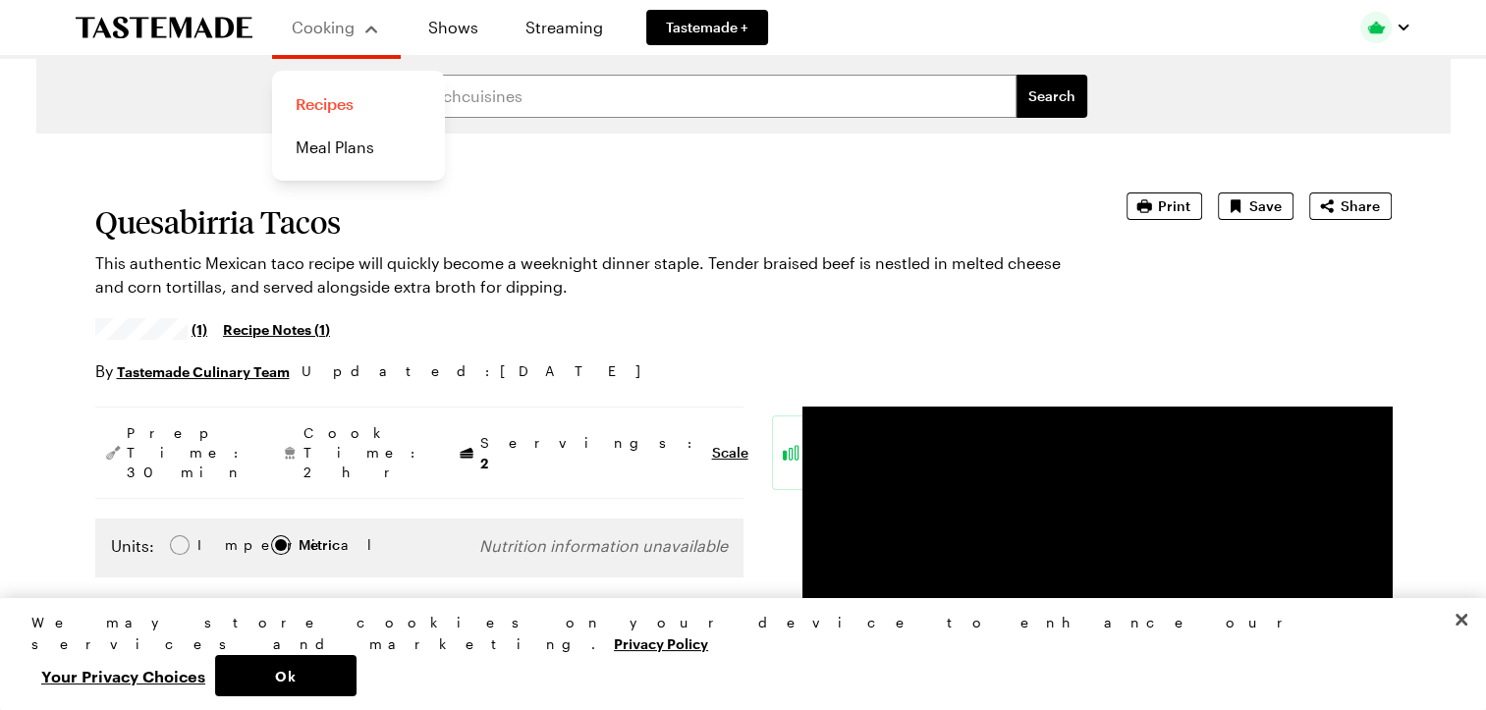
click at [314, 100] on link "Recipes" at bounding box center [358, 103] width 149 height 43
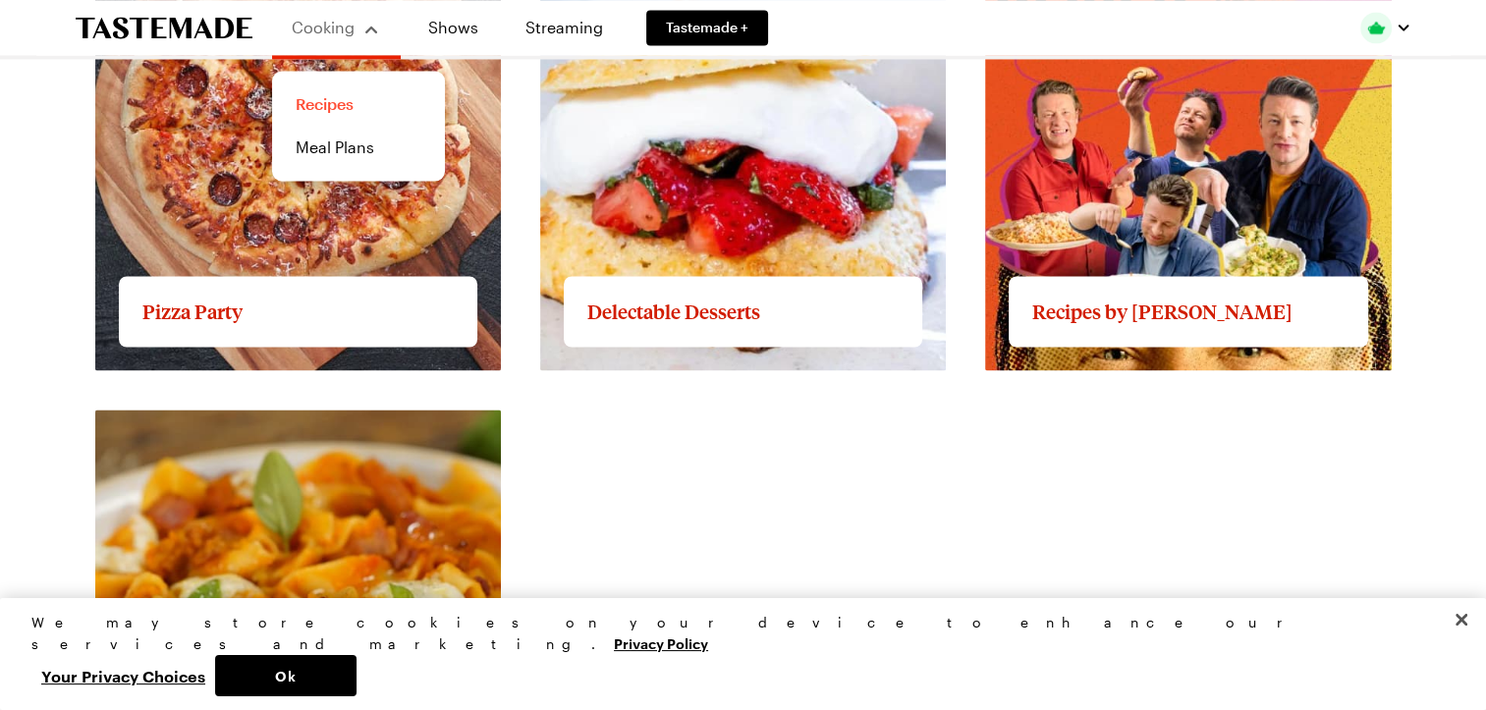
scroll to position [3260, 0]
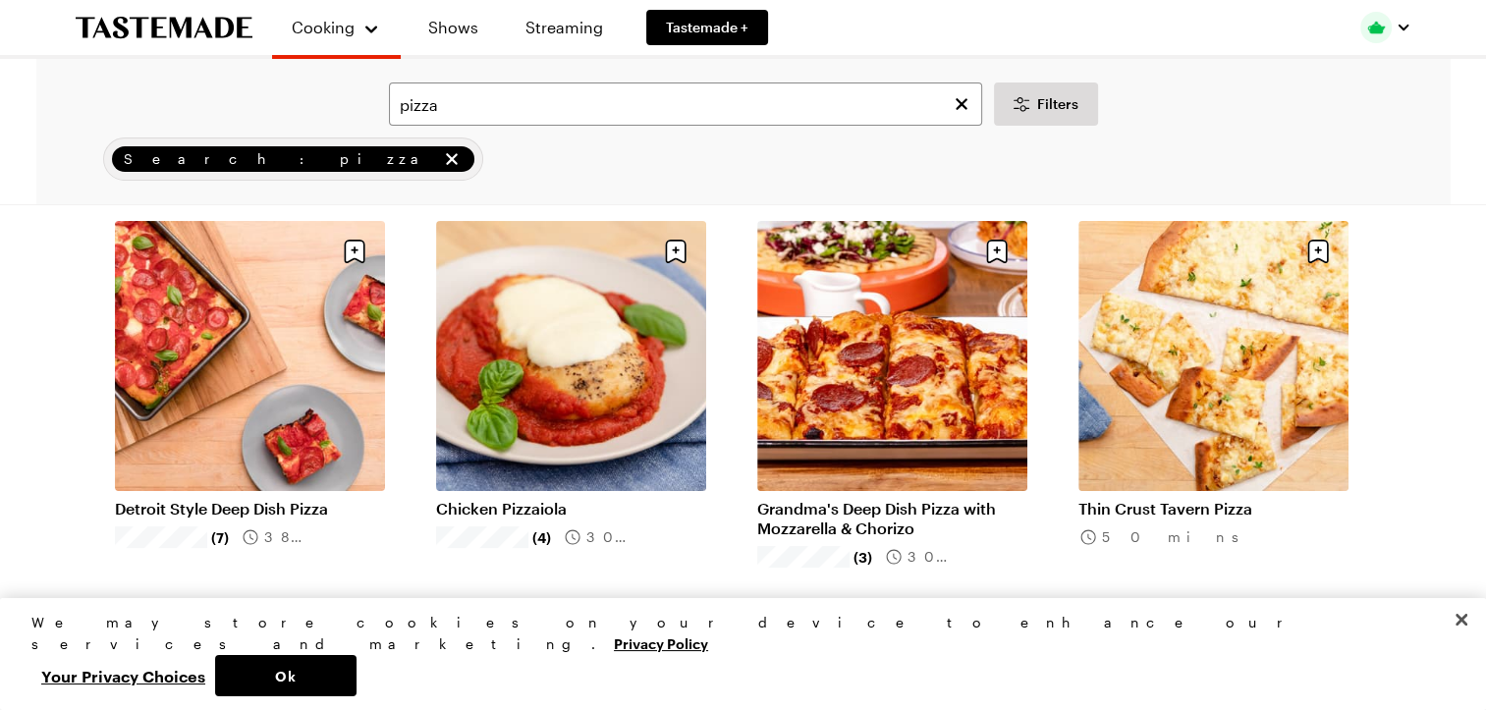
scroll to position [123, 0]
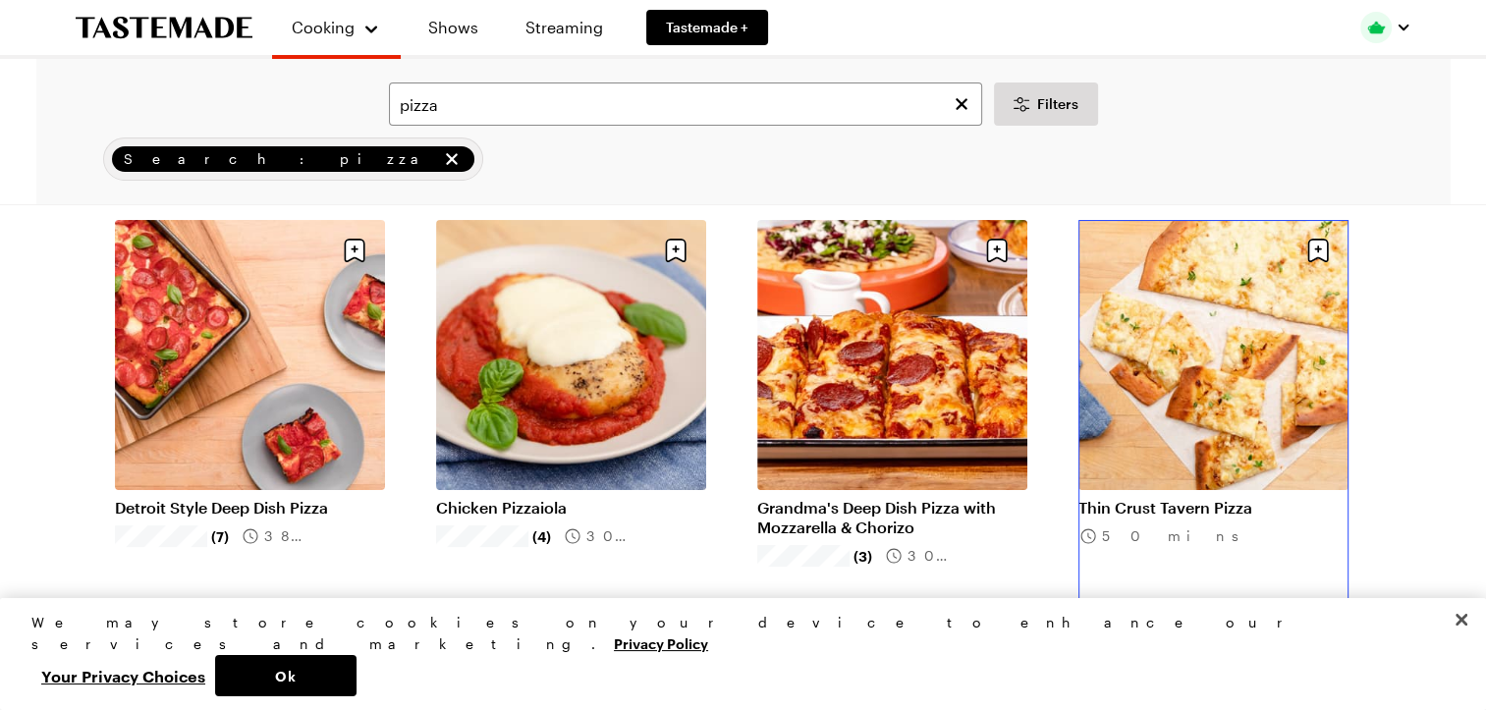
click at [1185, 498] on link "Thin Crust Tavern Pizza" at bounding box center [1213, 508] width 270 height 20
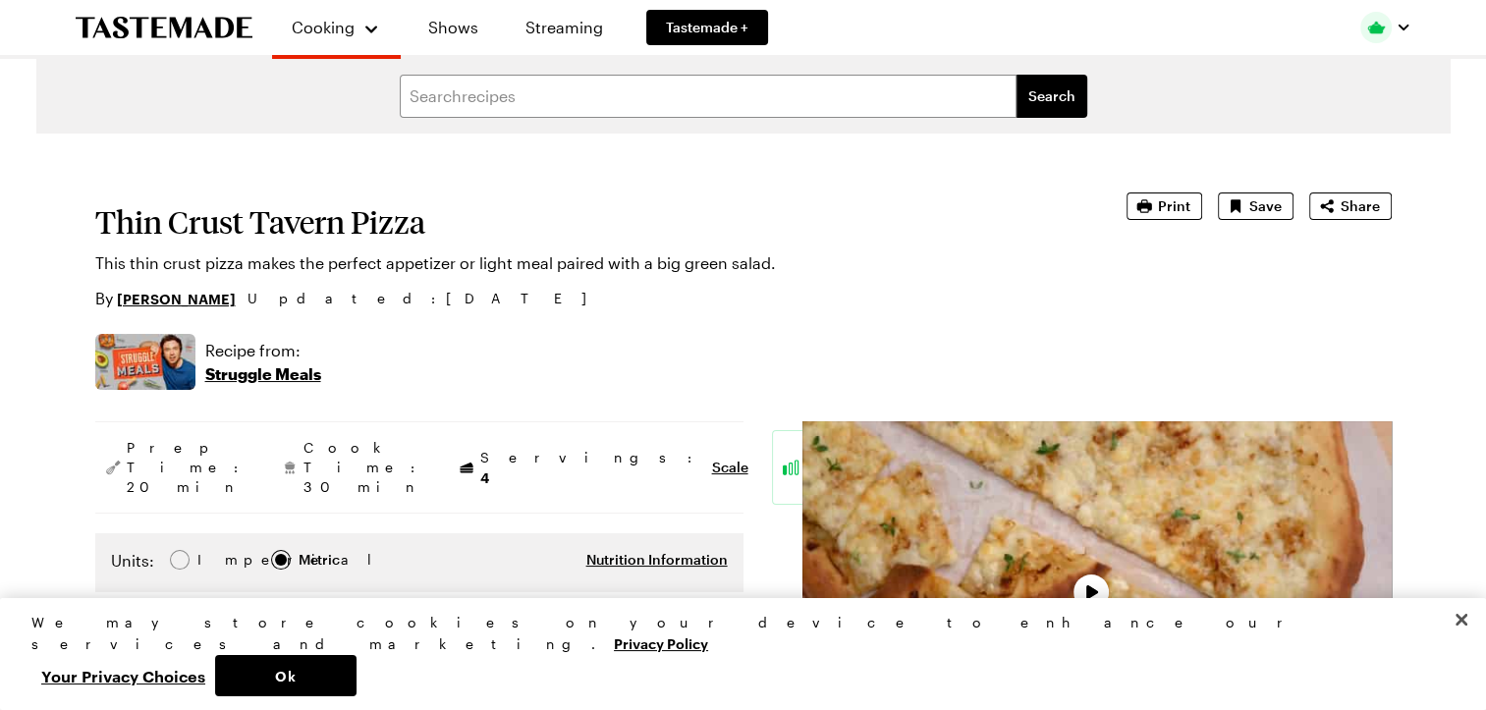
type textarea "x"
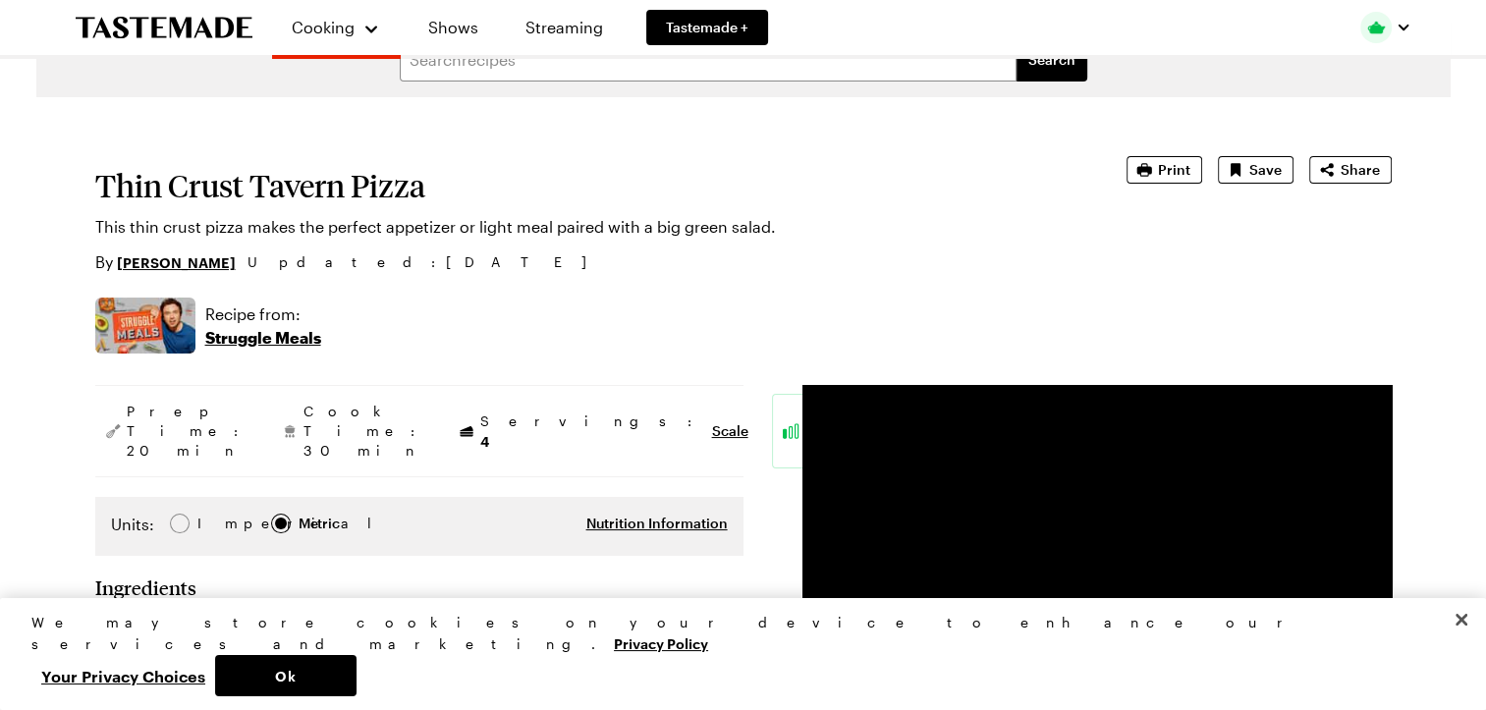
scroll to position [32, 0]
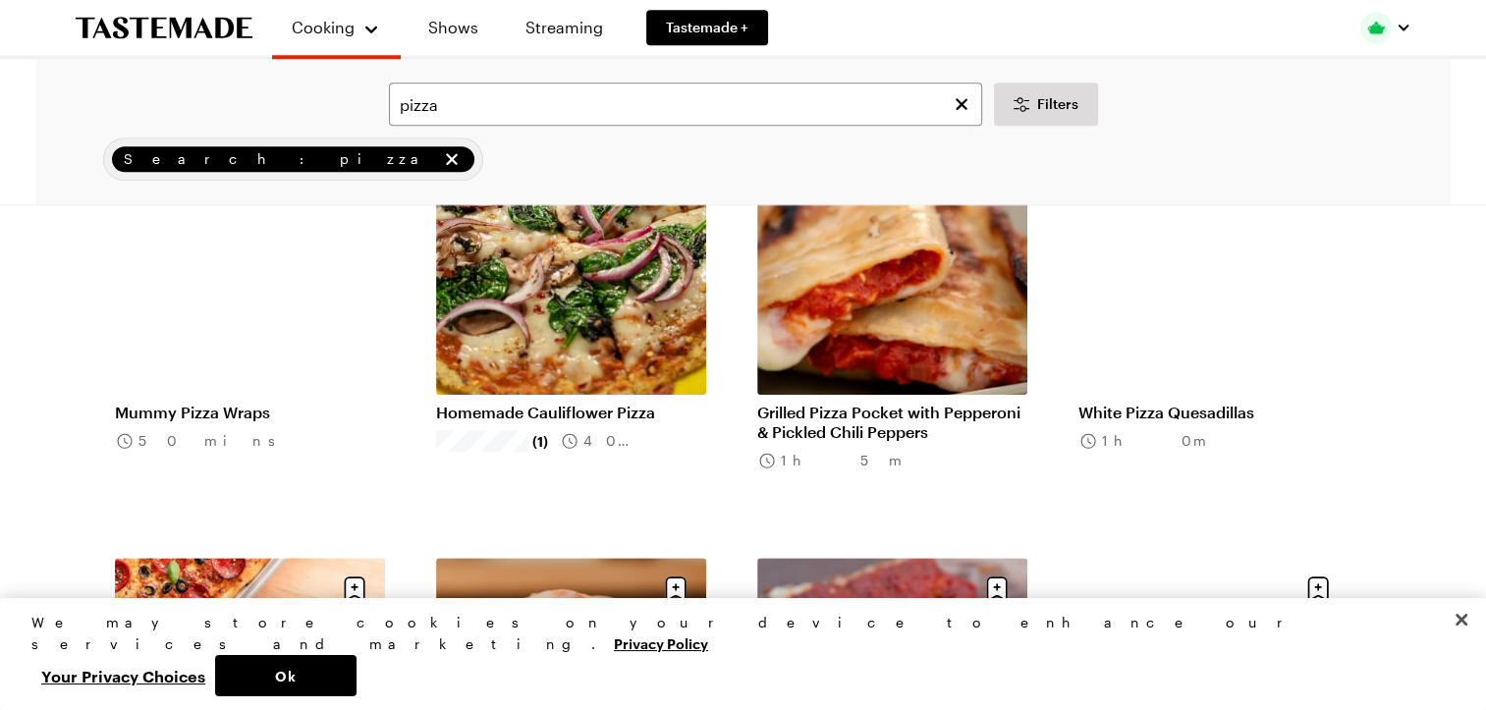
scroll to position [1952, 0]
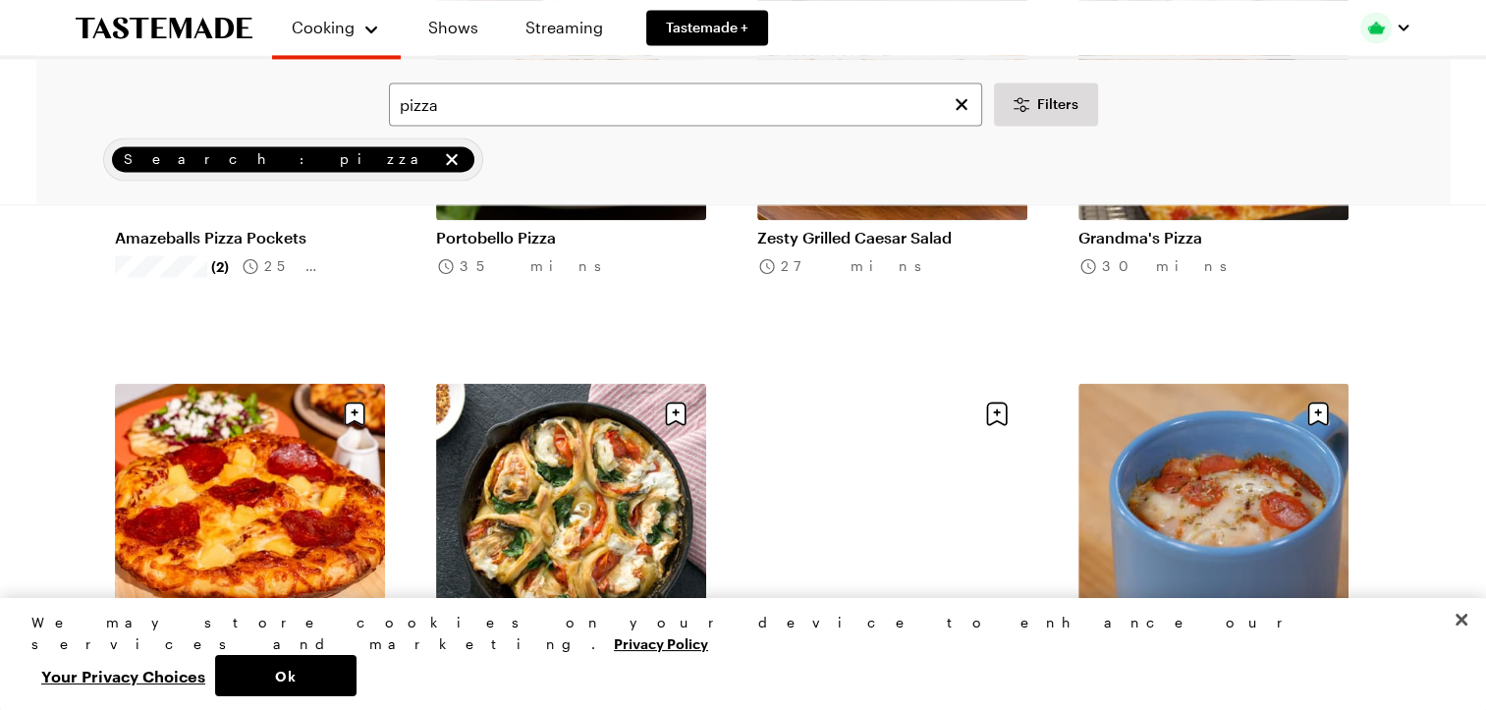
scroll to position [2990, 0]
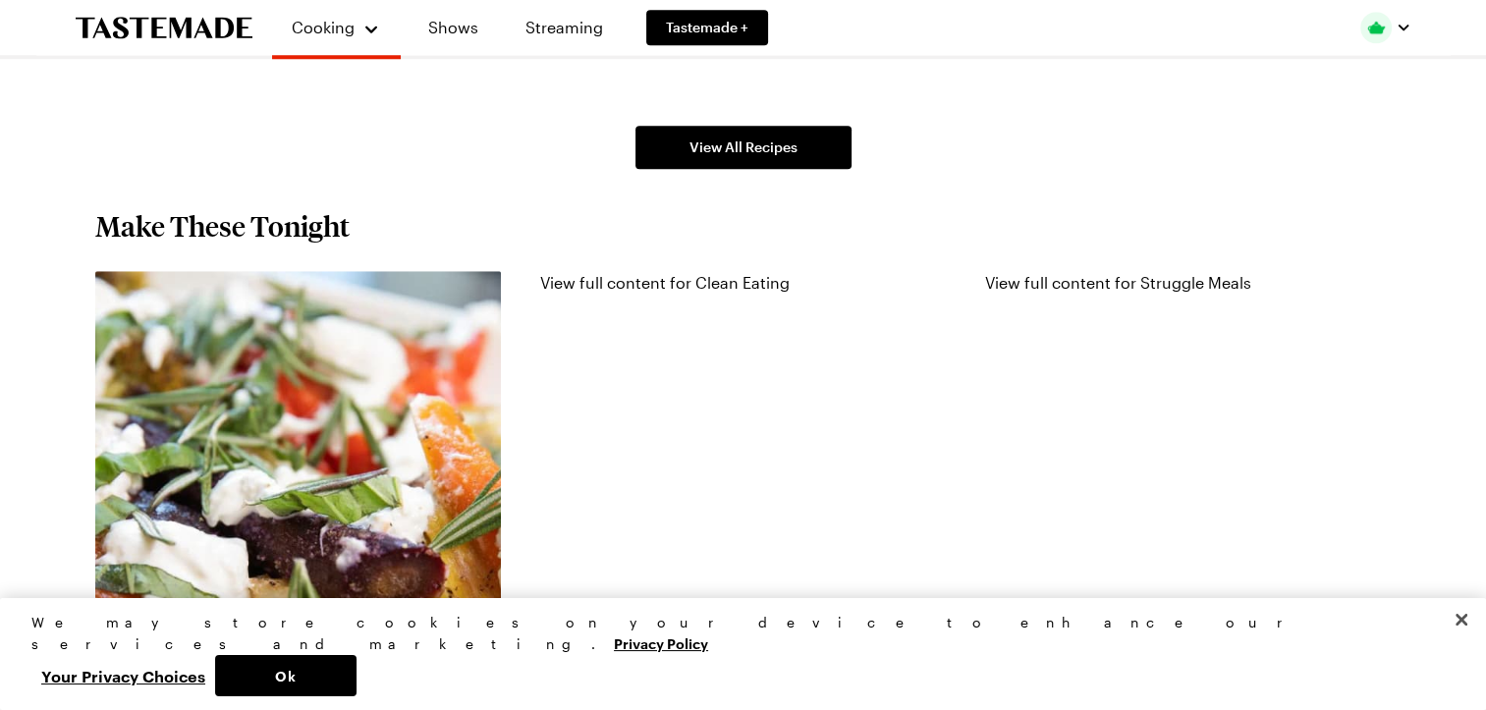
scroll to position [1802, 0]
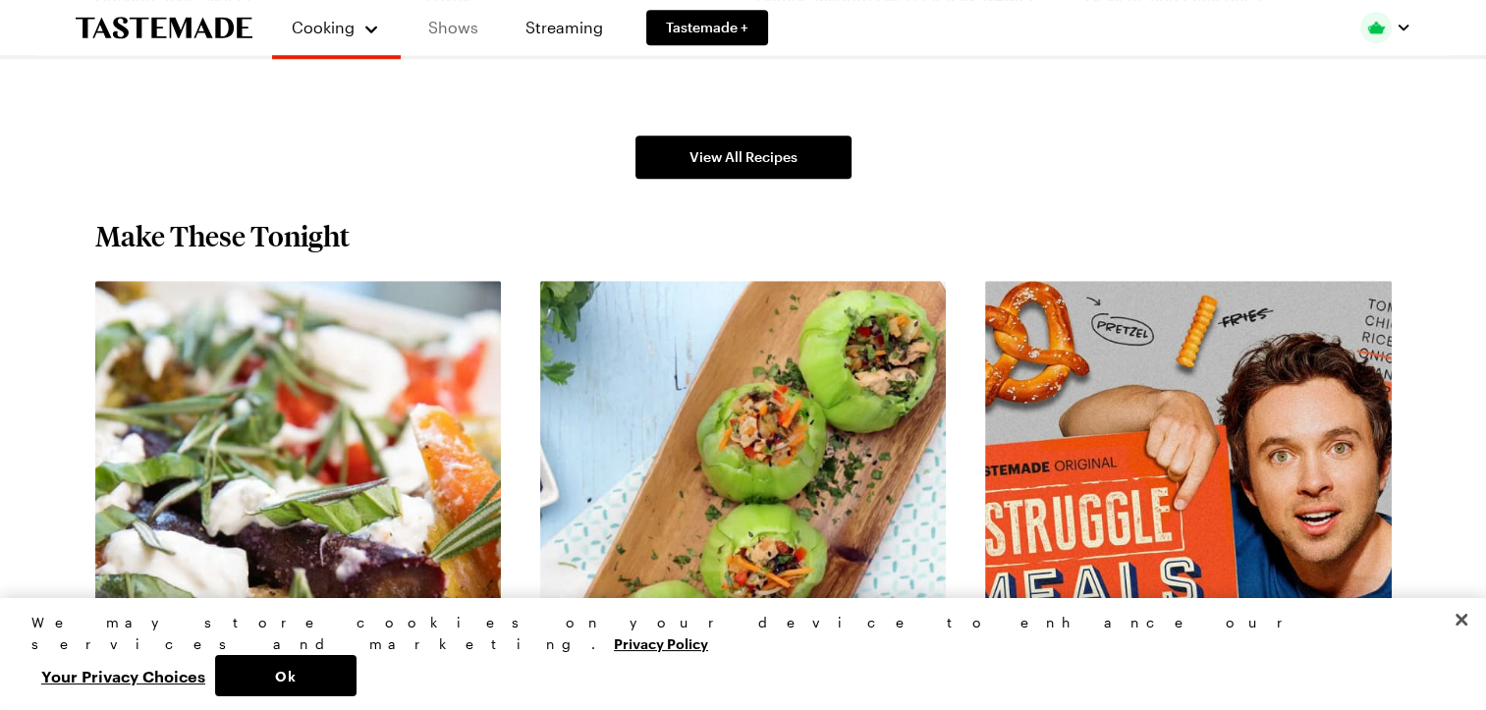
click at [449, 23] on link "Shows" at bounding box center [452, 27] width 89 height 55
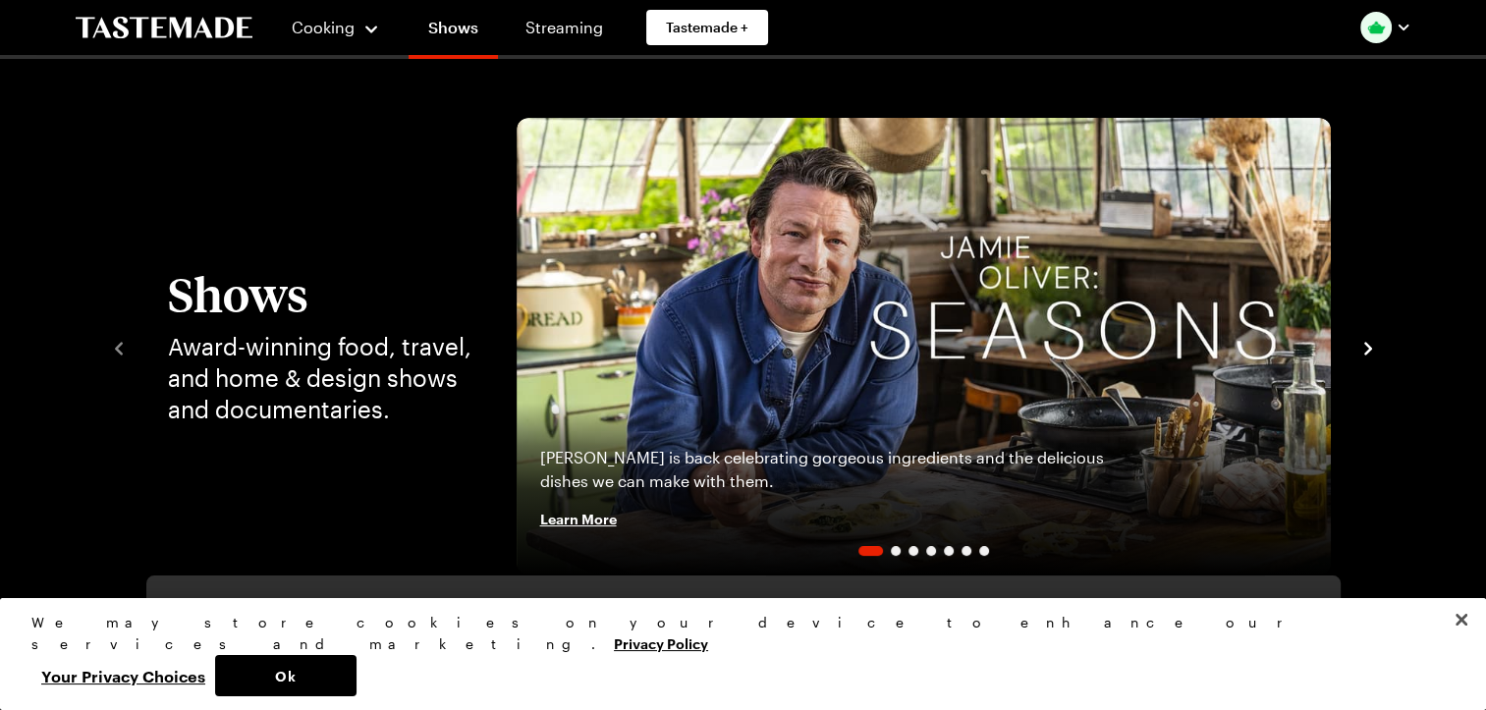
click at [1372, 344] on icon "navigate to next item" at bounding box center [1368, 349] width 20 height 20
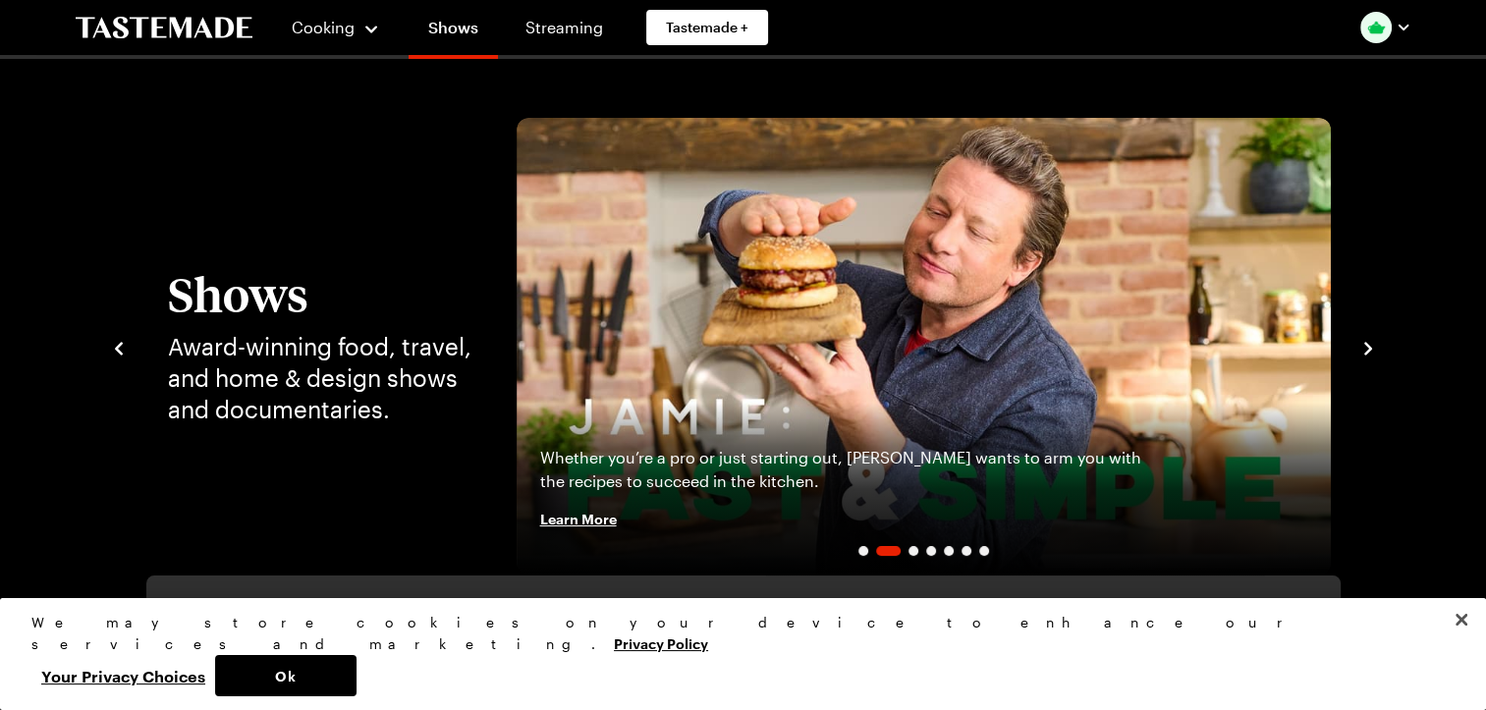
click at [1372, 344] on icon "navigate to next item" at bounding box center [1368, 349] width 20 height 20
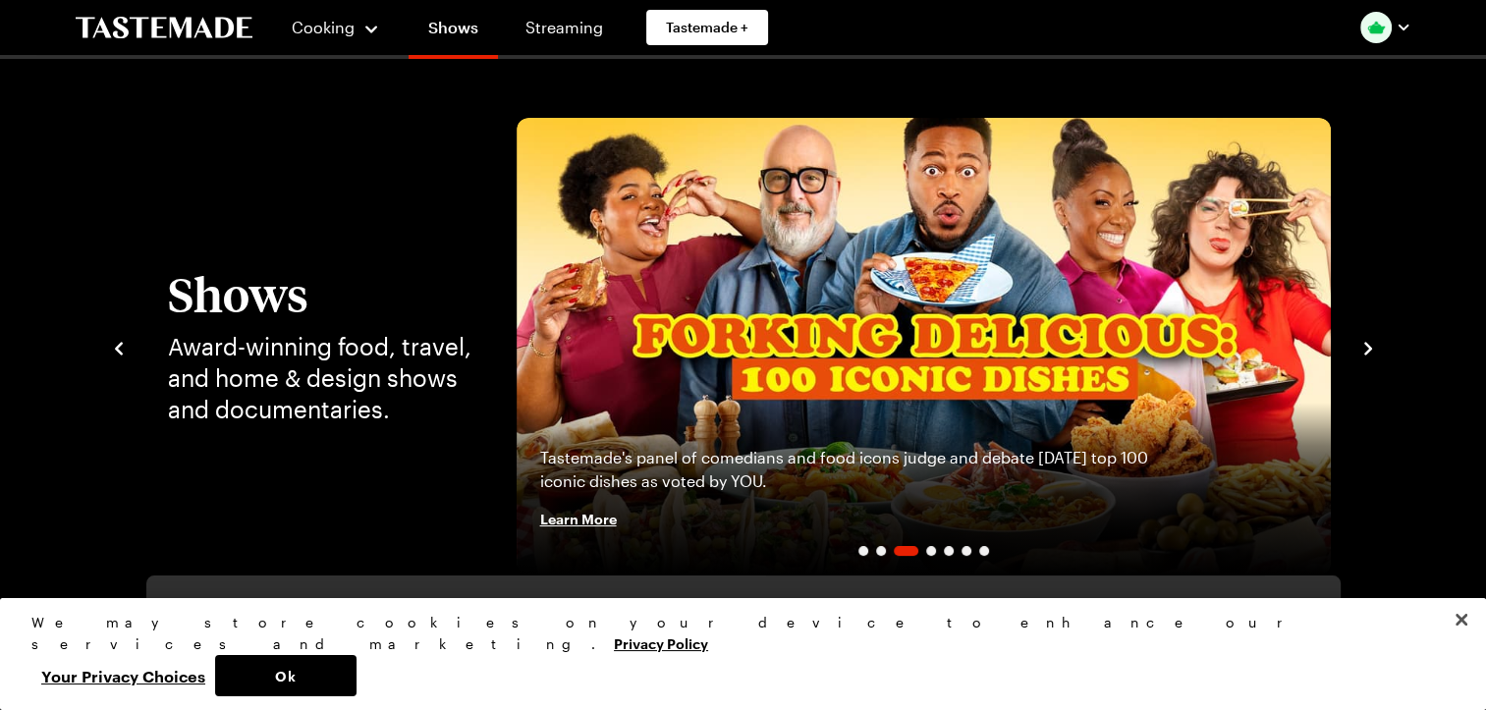
click at [1372, 344] on icon "navigate to next item" at bounding box center [1368, 349] width 20 height 20
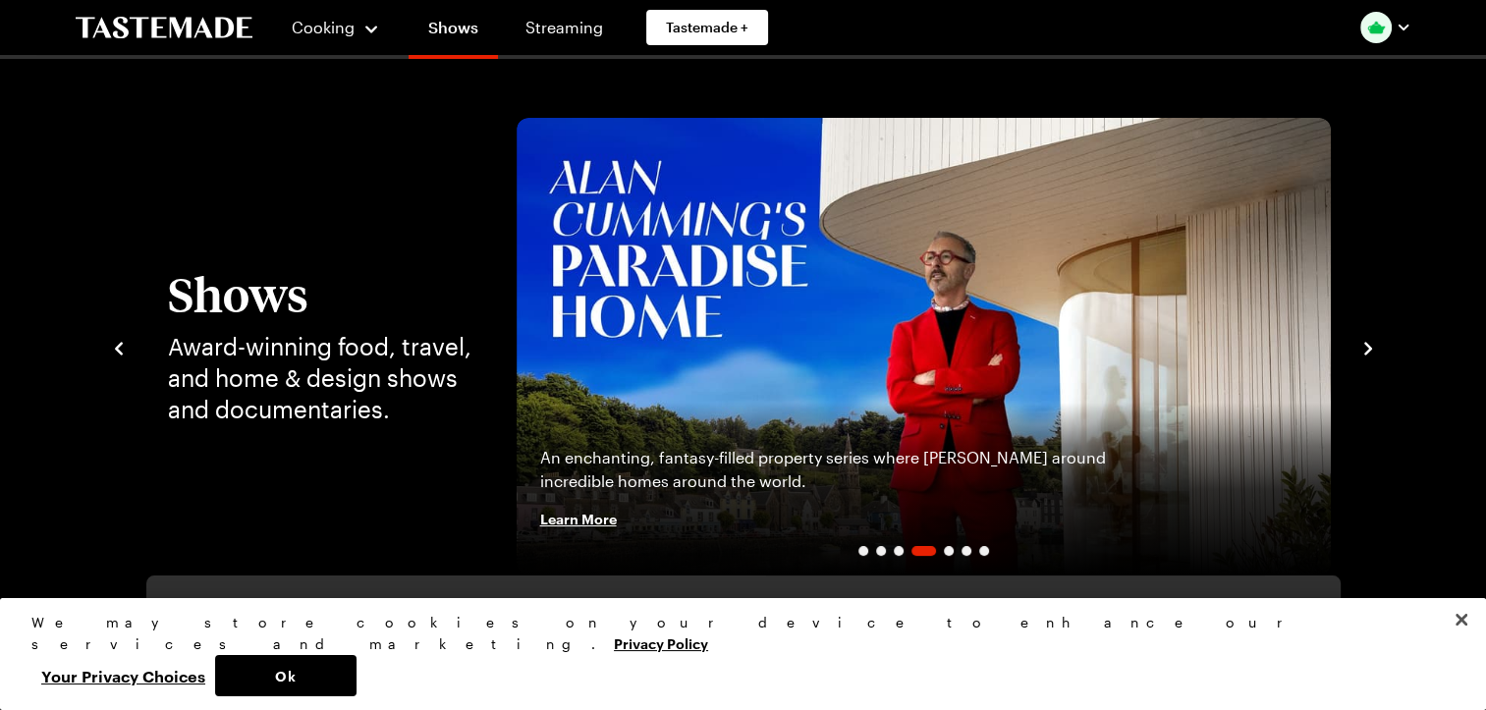
click at [1372, 344] on icon "navigate to next item" at bounding box center [1368, 349] width 20 height 20
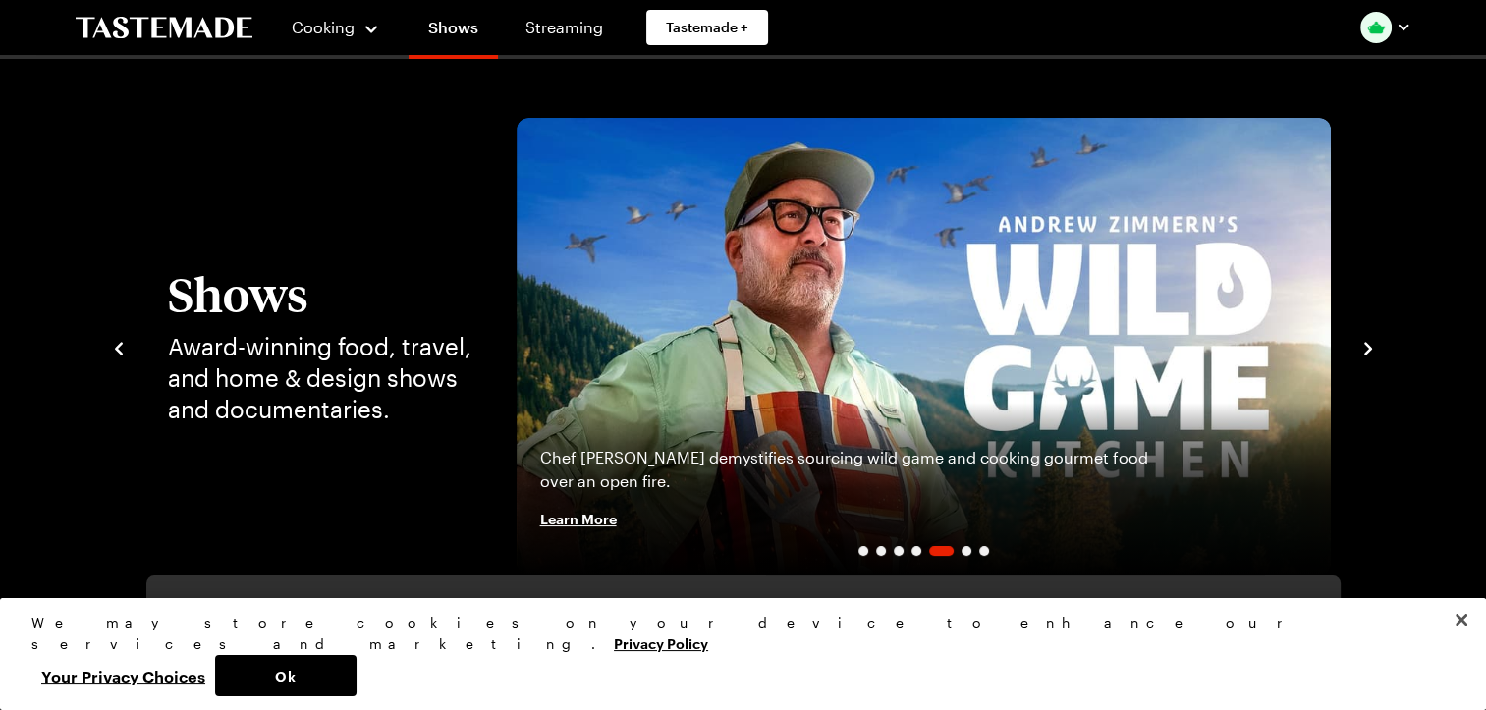
click at [1372, 344] on icon "navigate to next item" at bounding box center [1368, 349] width 20 height 20
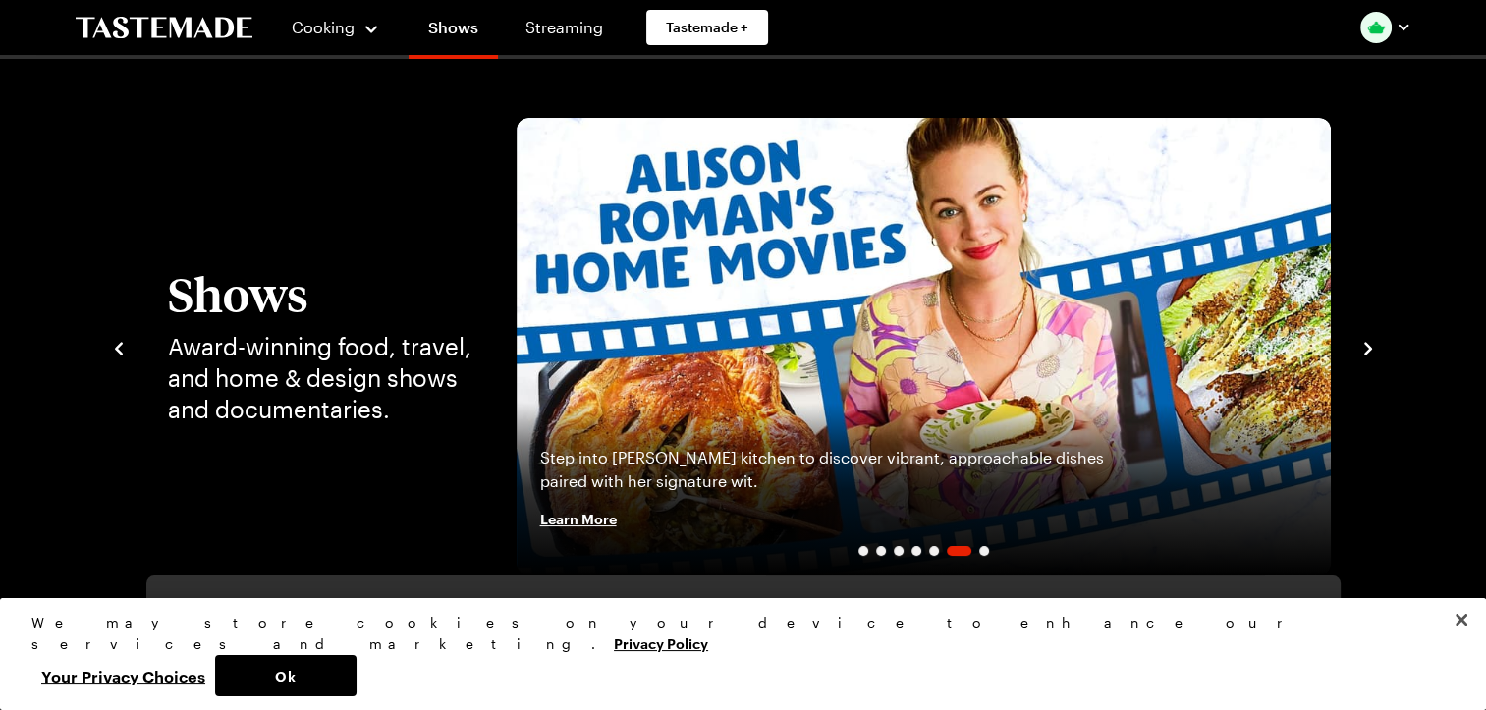
click at [1372, 344] on icon "navigate to next item" at bounding box center [1368, 349] width 20 height 20
